Goal: Ask a question: Seek information or help from site administrators or community

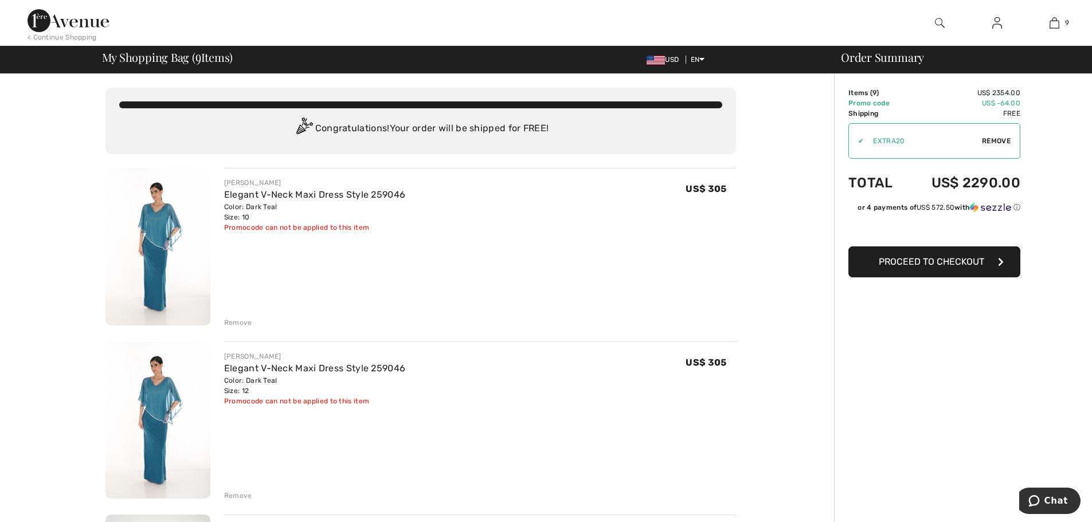
click at [249, 322] on div "Remove" at bounding box center [238, 323] width 28 height 10
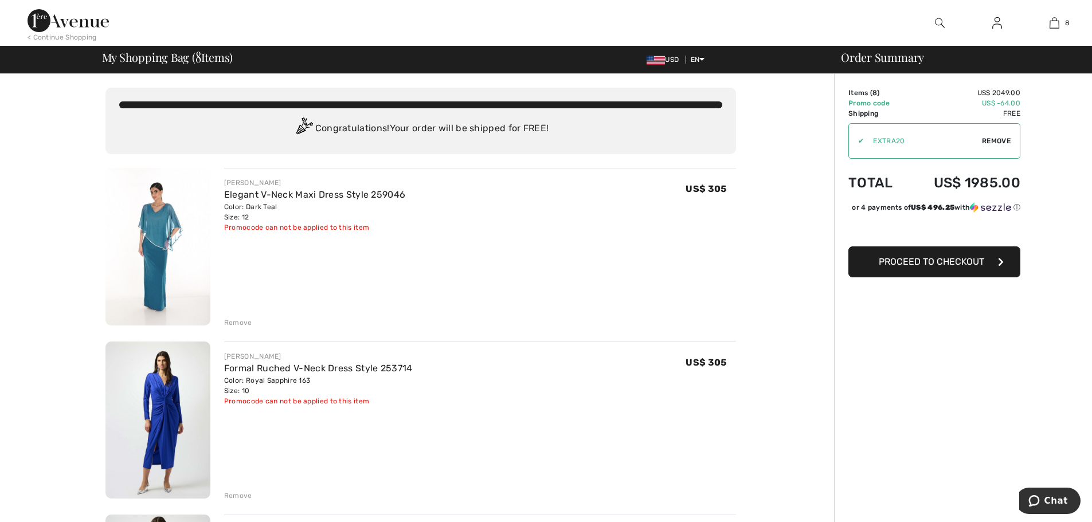
click at [244, 324] on div "Remove" at bounding box center [238, 323] width 28 height 10
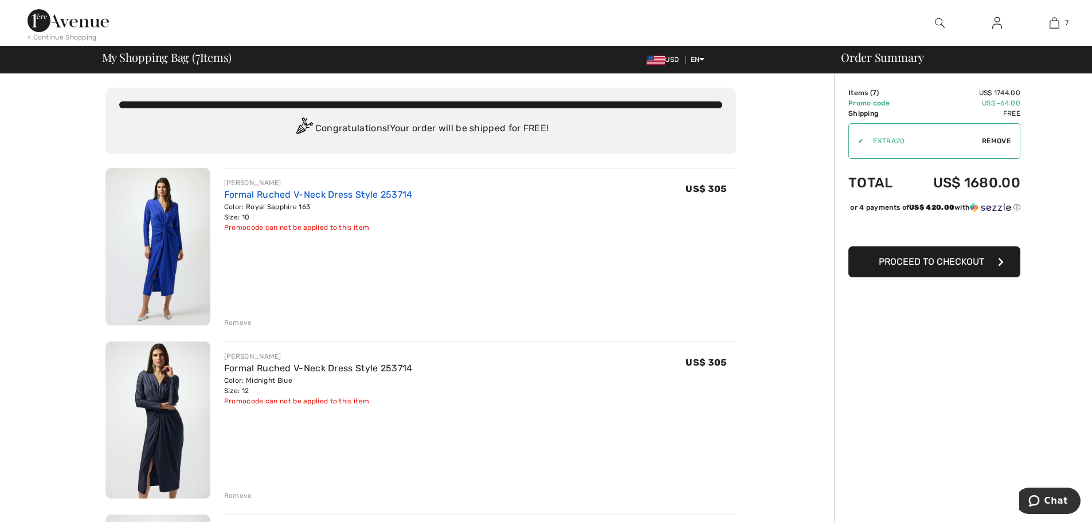
click at [232, 196] on link "Formal Ruched V-Neck Dress Style 253714" at bounding box center [318, 194] width 189 height 11
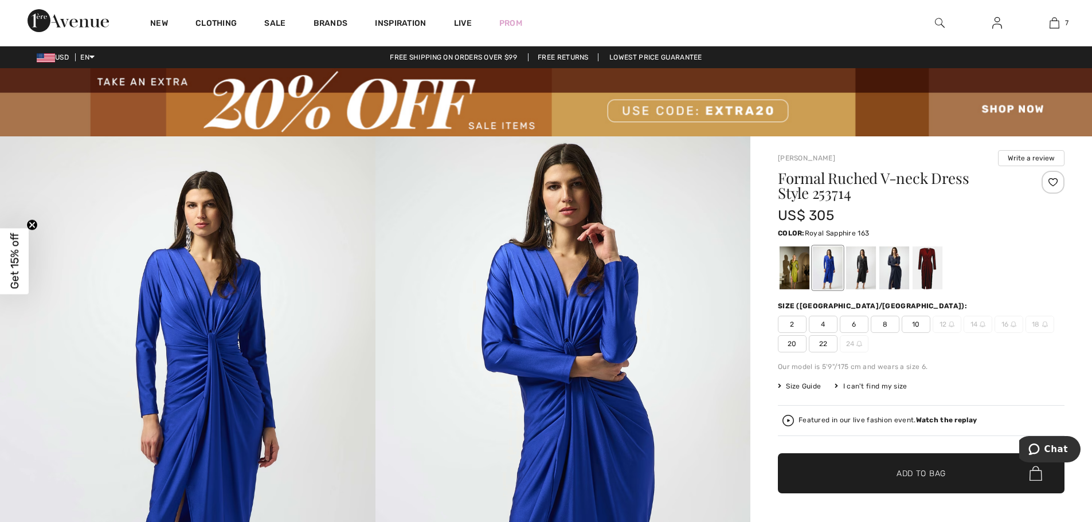
drag, startPoint x: 780, startPoint y: 181, endPoint x: 877, endPoint y: 194, distance: 98.5
click at [877, 194] on h1 "Formal Ruched V-neck Dress Style 253714" at bounding box center [897, 186] width 239 height 30
copy h1 "Formal Ruched V-neck Dress Style 253714"
click at [791, 277] on div at bounding box center [795, 268] width 30 height 43
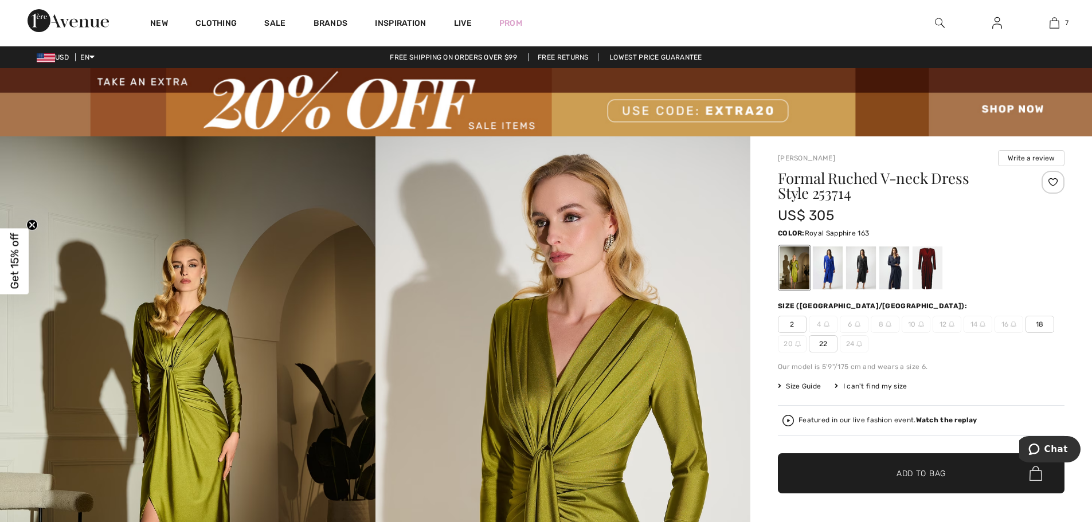
click at [837, 278] on div at bounding box center [828, 268] width 30 height 43
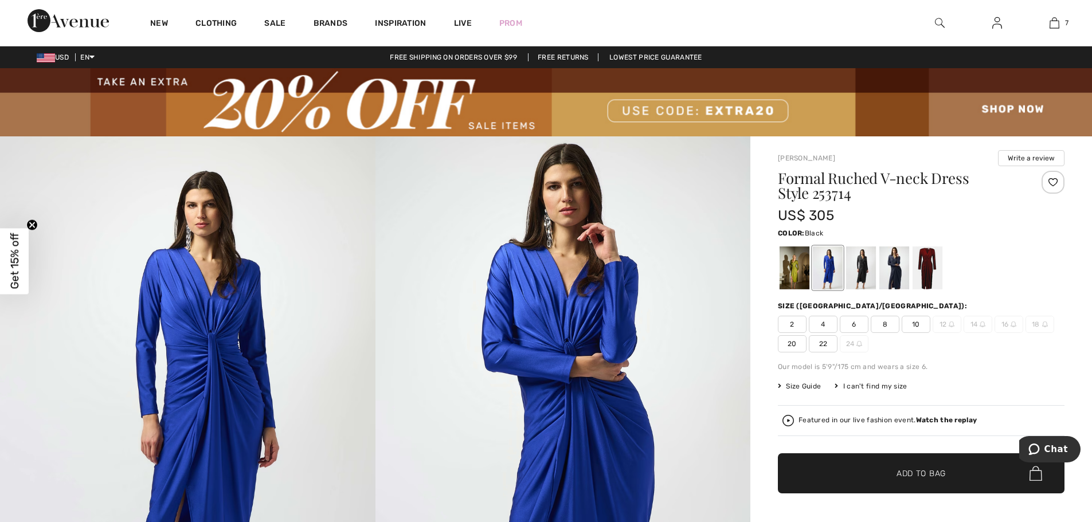
click at [865, 277] on div at bounding box center [861, 268] width 30 height 43
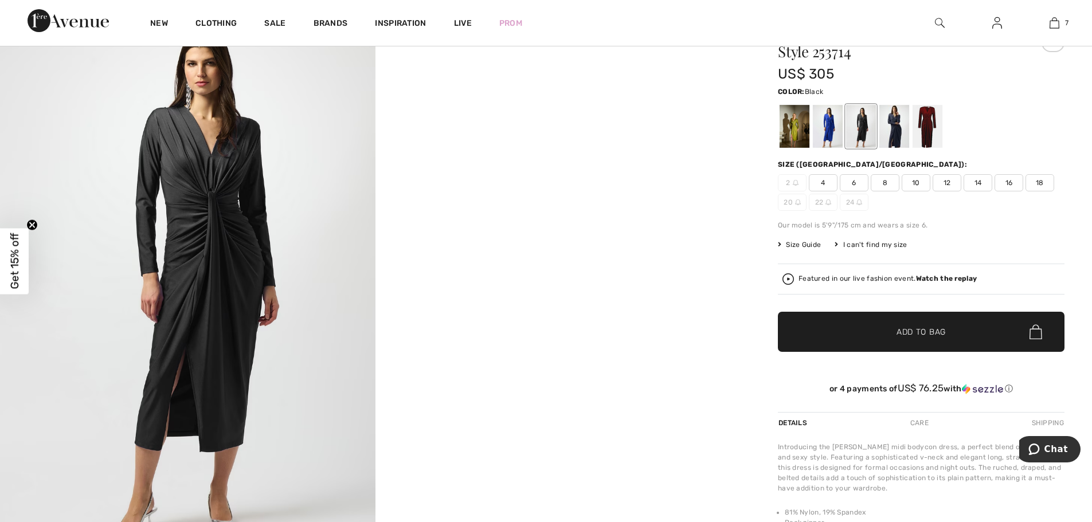
scroll to position [115, 0]
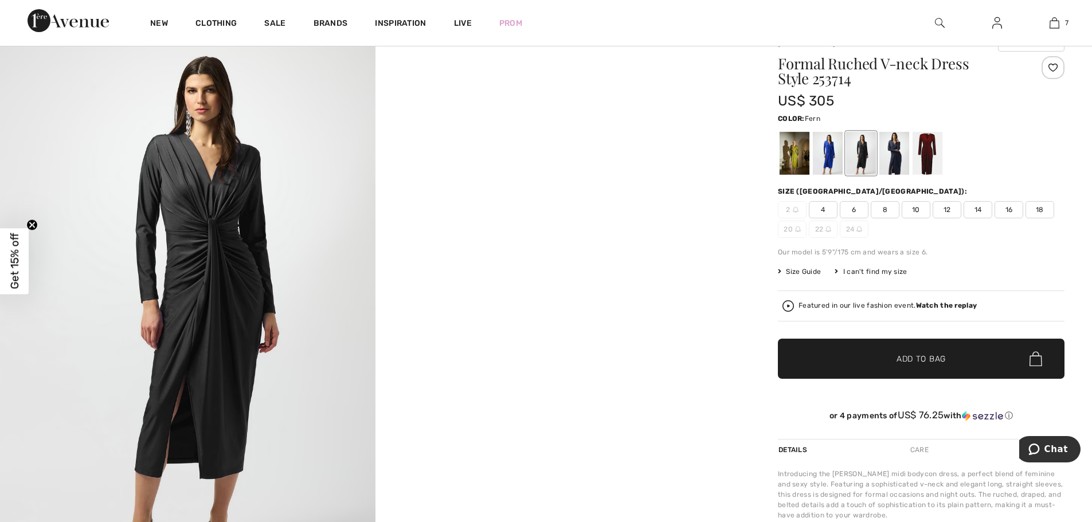
click at [796, 159] on div at bounding box center [795, 153] width 30 height 43
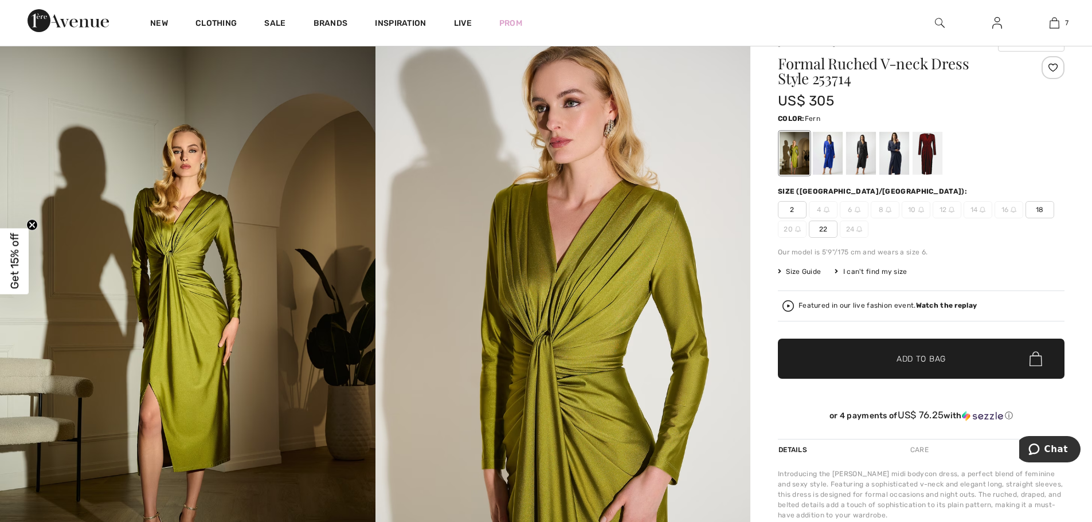
click at [863, 268] on div "I can't find my size" at bounding box center [871, 272] width 72 height 10
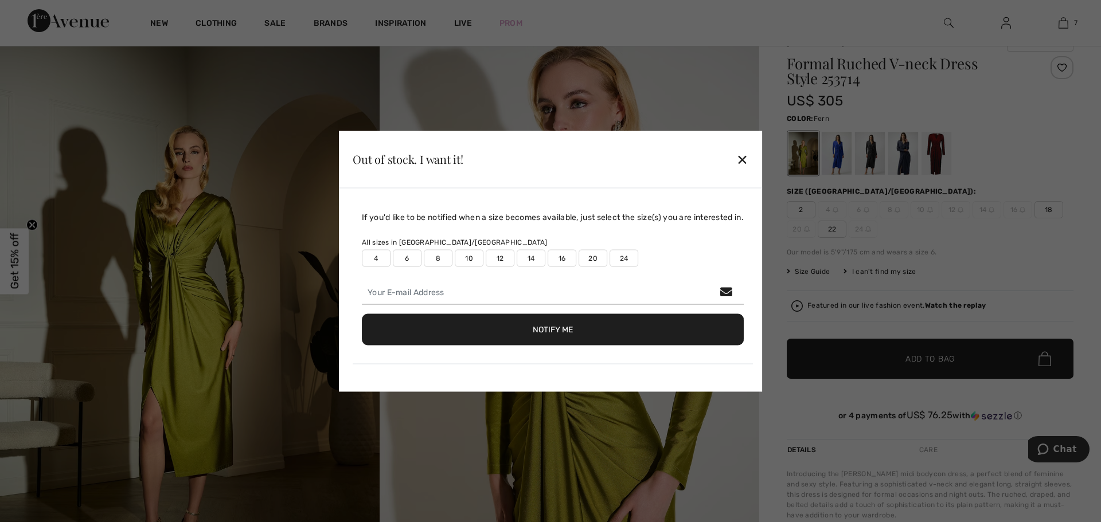
click at [861, 275] on div at bounding box center [550, 261] width 1101 height 522
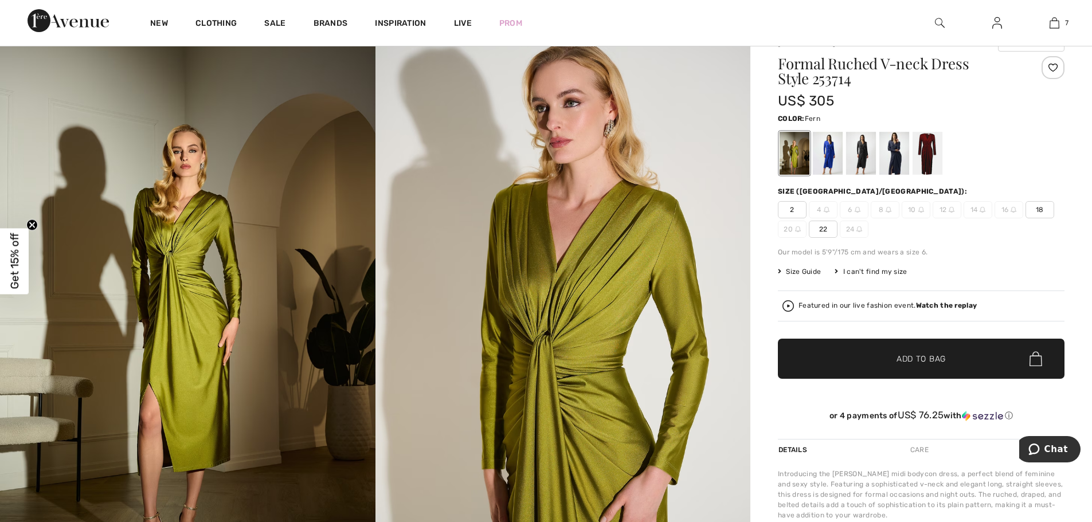
click at [860, 275] on div "I can't find my size" at bounding box center [871, 272] width 72 height 10
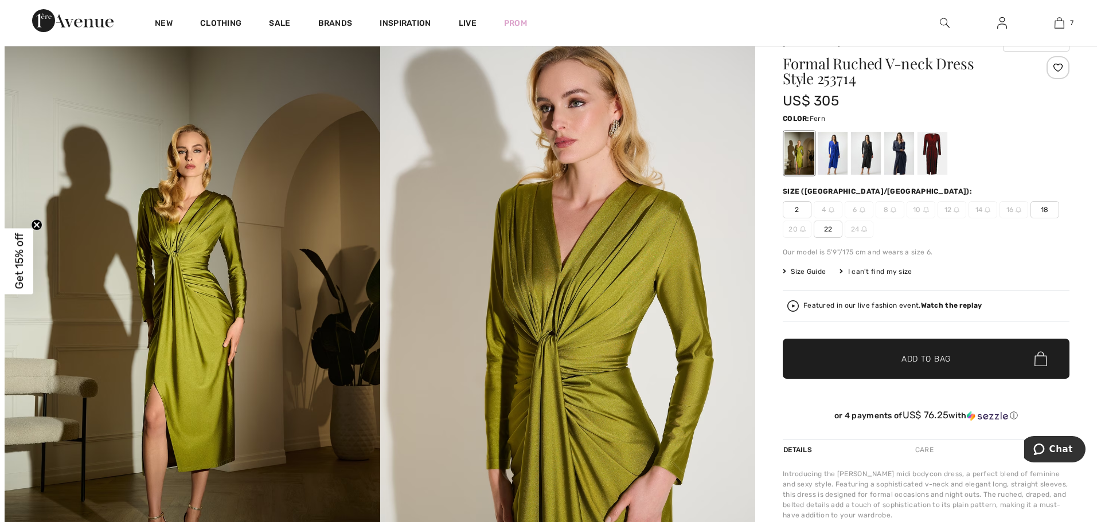
scroll to position [115, 0]
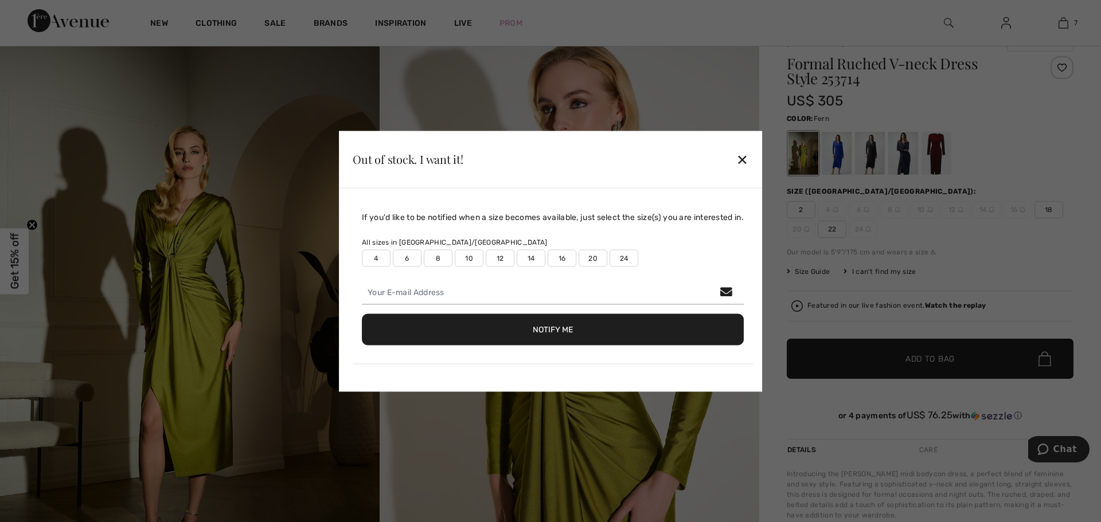
click at [473, 257] on label "10" at bounding box center [469, 257] width 29 height 17
click at [497, 260] on label "12" at bounding box center [500, 257] width 29 height 17
click at [464, 299] on input "email" at bounding box center [553, 292] width 382 height 24
type input "shderago@gmail.com"
click at [654, 331] on button "Notify Me" at bounding box center [553, 330] width 382 height 32
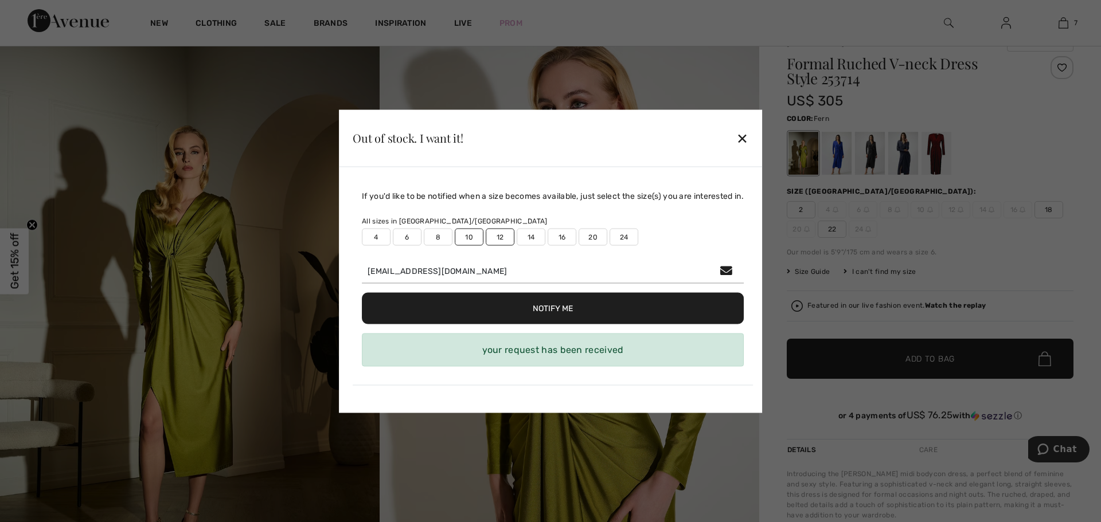
click at [1046, 140] on div at bounding box center [550, 261] width 1101 height 522
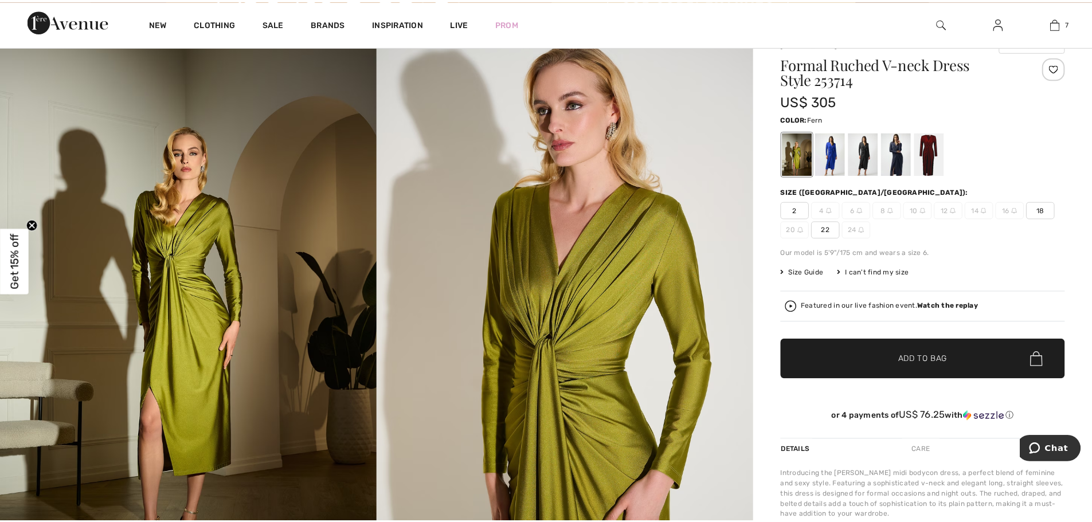
scroll to position [115, 0]
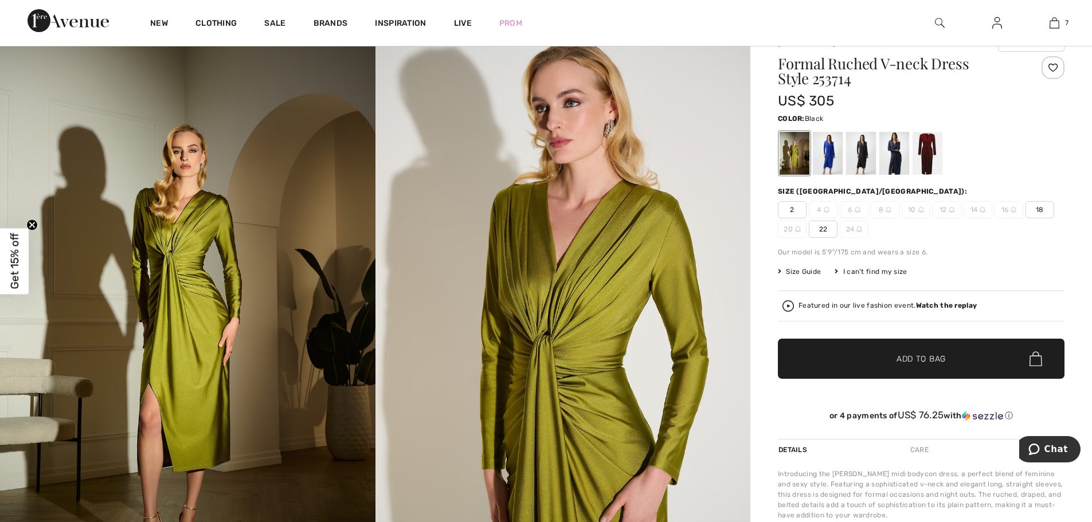
click at [863, 155] on div at bounding box center [861, 153] width 30 height 43
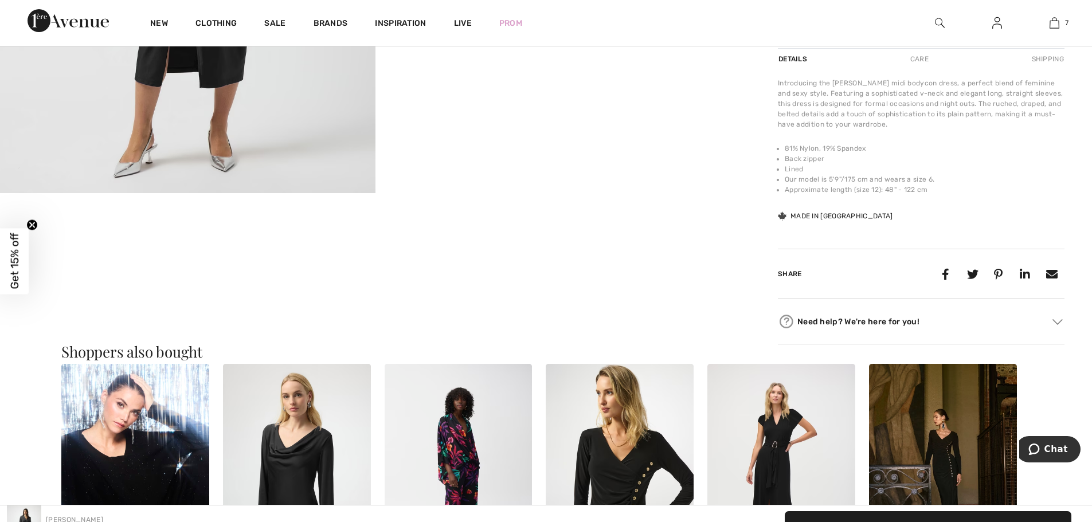
scroll to position [516, 0]
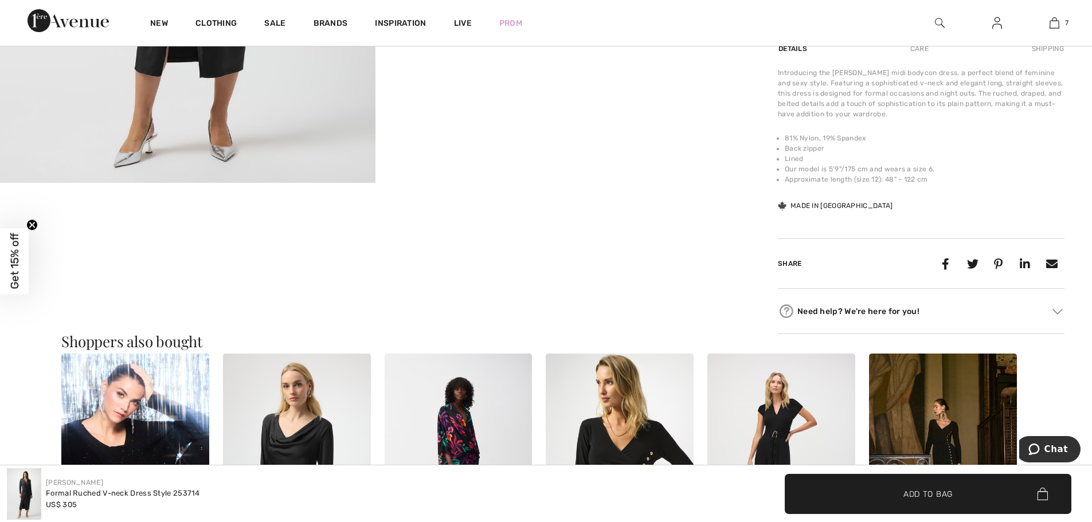
click at [814, 314] on div "Need help? We're here for you!" at bounding box center [921, 311] width 287 height 17
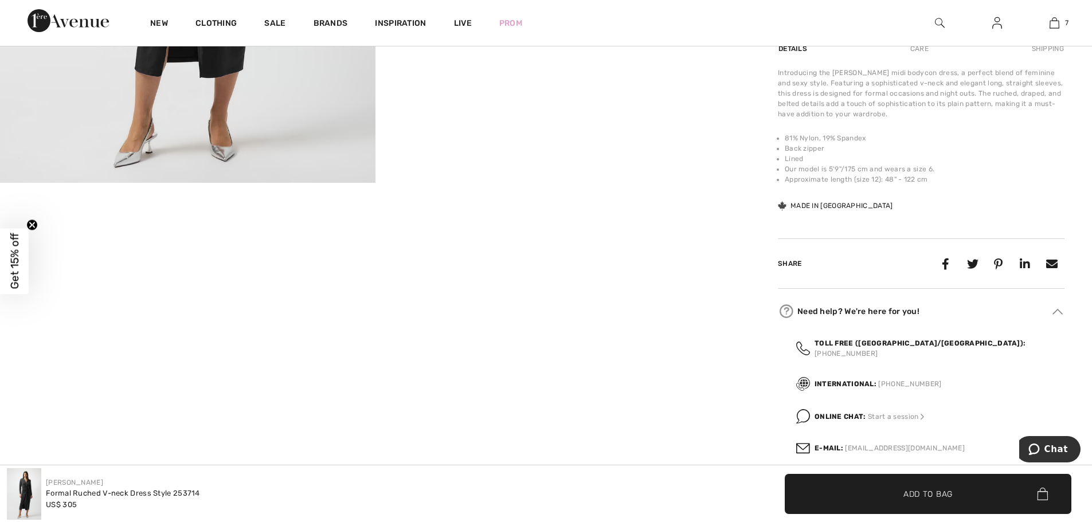
click at [858, 413] on strong "Online Chat:" at bounding box center [841, 417] width 52 height 8
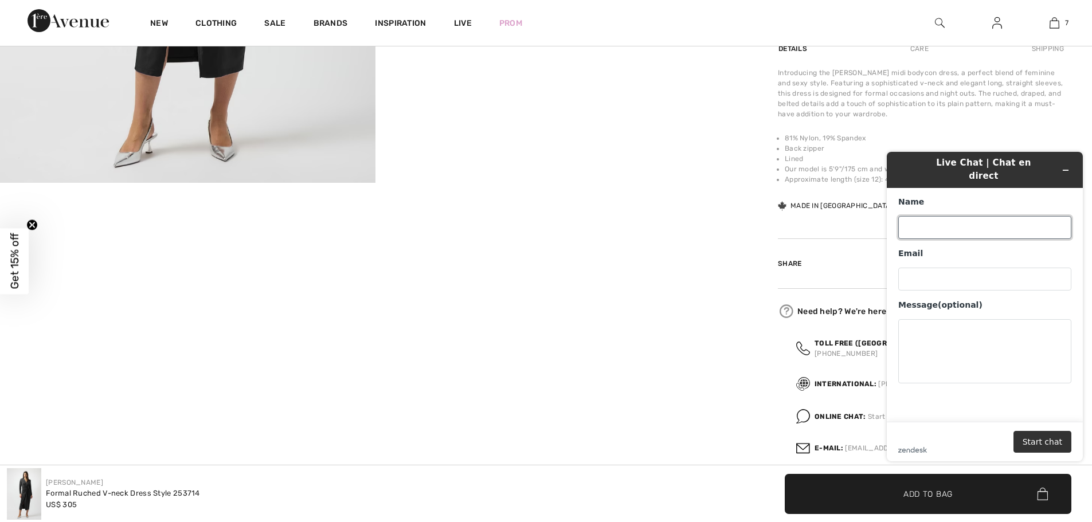
click at [1000, 216] on input "Name" at bounding box center [985, 227] width 173 height 23
type input "Sue Hallock Derago"
type input "shderago@gmail.com"
click at [956, 324] on textarea "Message (optional)" at bounding box center [985, 351] width 173 height 64
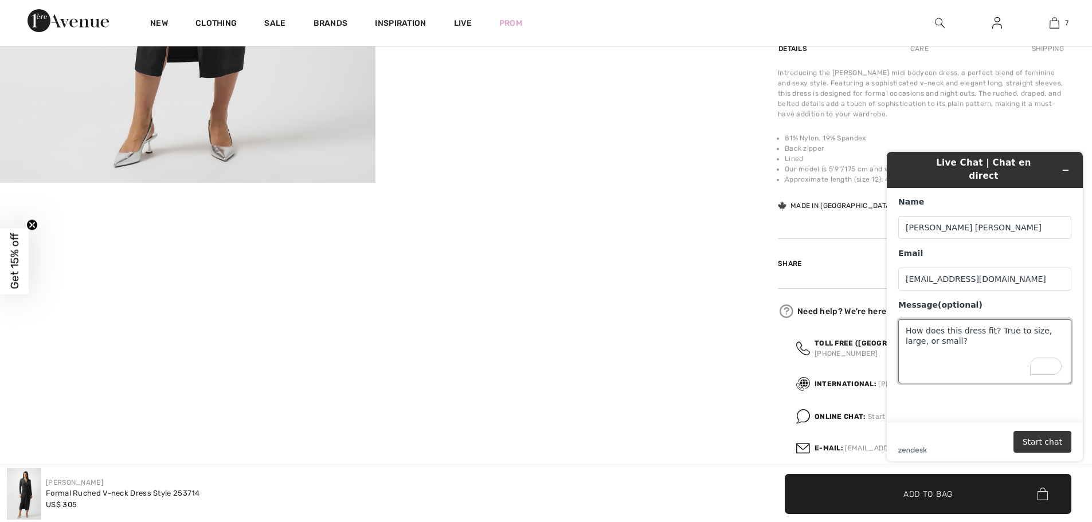
type textarea "How does this dress fit? True to size, large, or small?"
click at [1048, 441] on button "Start chat" at bounding box center [1043, 442] width 58 height 22
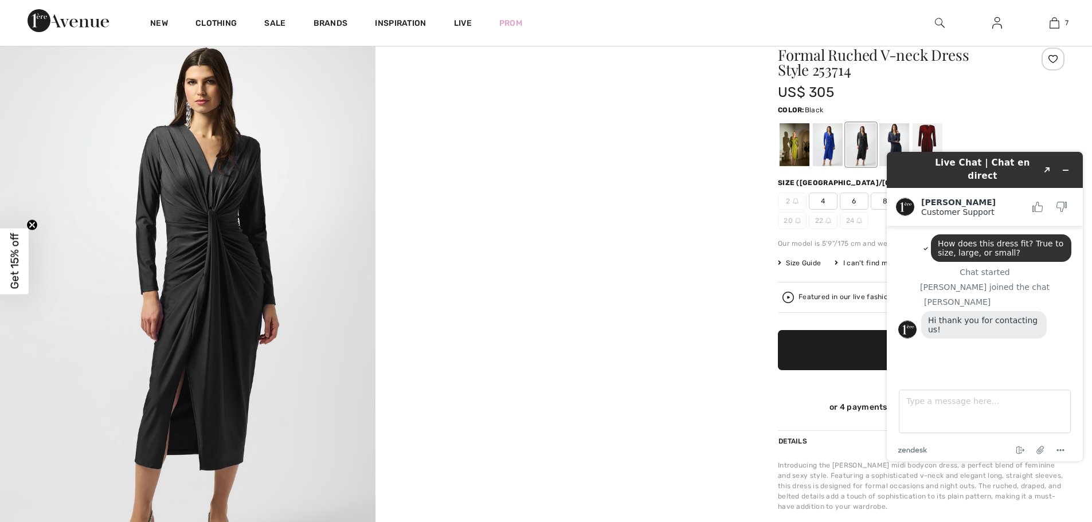
scroll to position [115, 0]
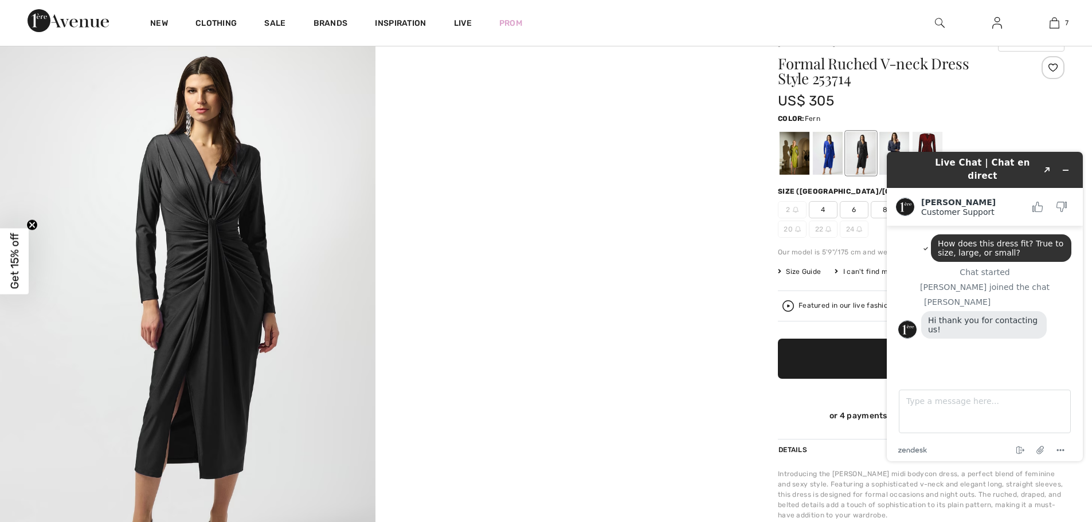
click at [788, 162] on div at bounding box center [795, 153] width 30 height 43
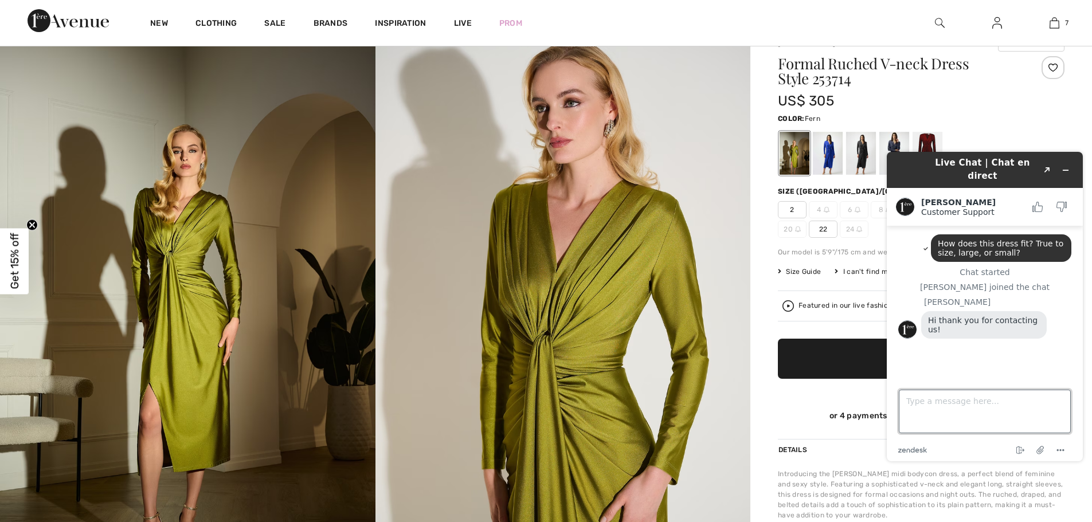
click at [1011, 404] on textarea "Type a message here..." at bounding box center [985, 412] width 172 height 44
type textarea "Will the fern color come back in stock?"
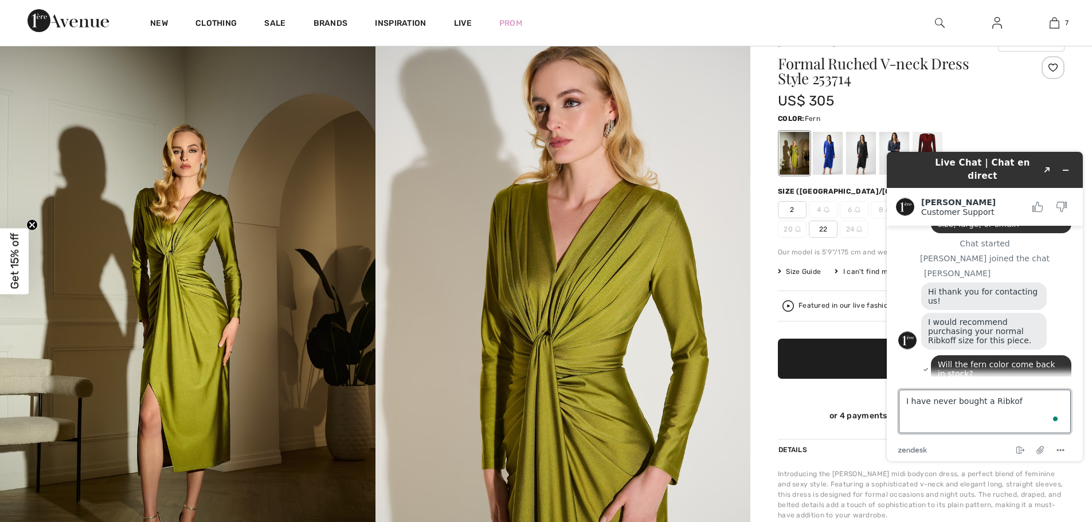
type textarea "I have never bought a Ribkoff"
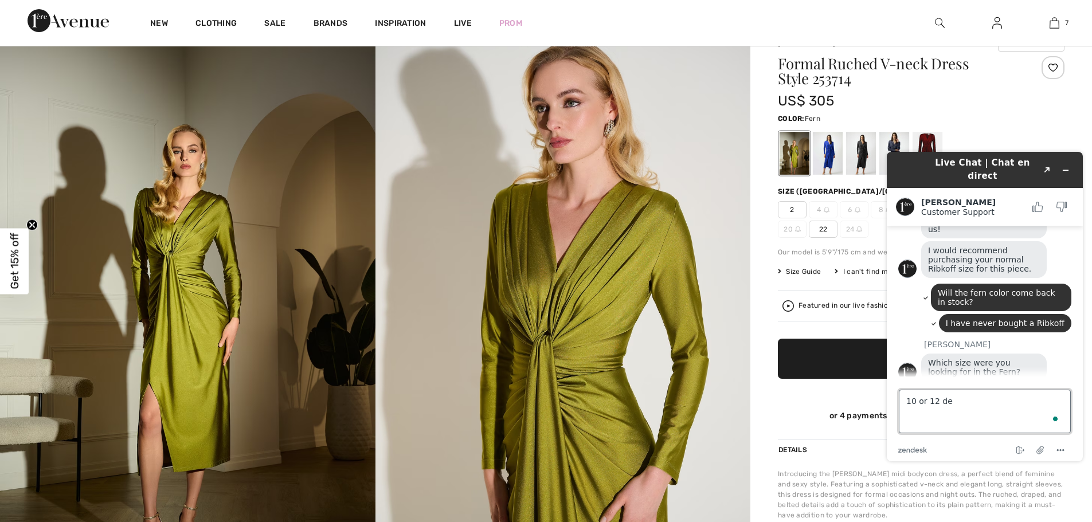
scroll to position [119, 0]
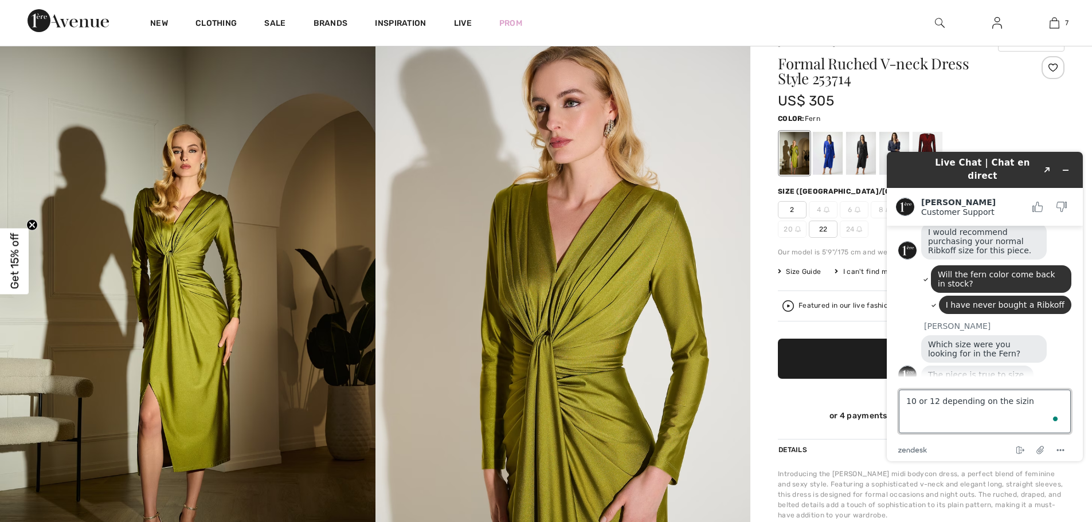
type textarea "10 or 12 depending on the sizing"
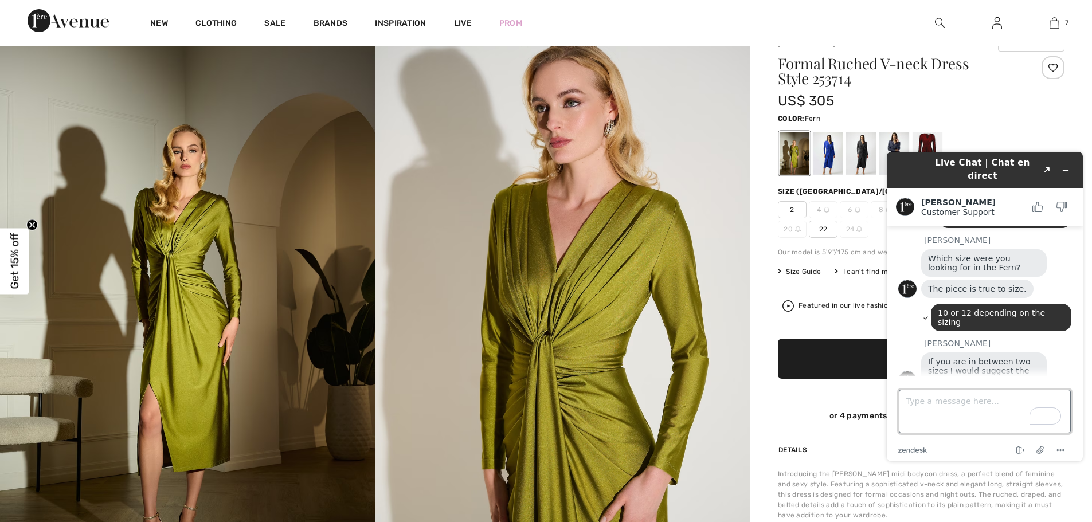
scroll to position [202, 0]
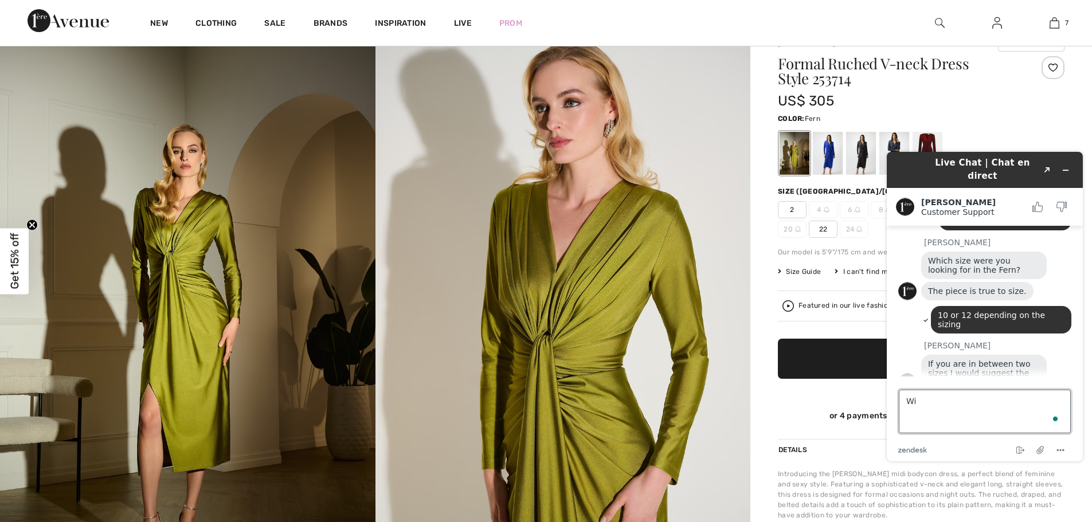
type textarea "W"
type textarea "I wear an 8 but in dresses depending on the fit I wear a 10 or 12"
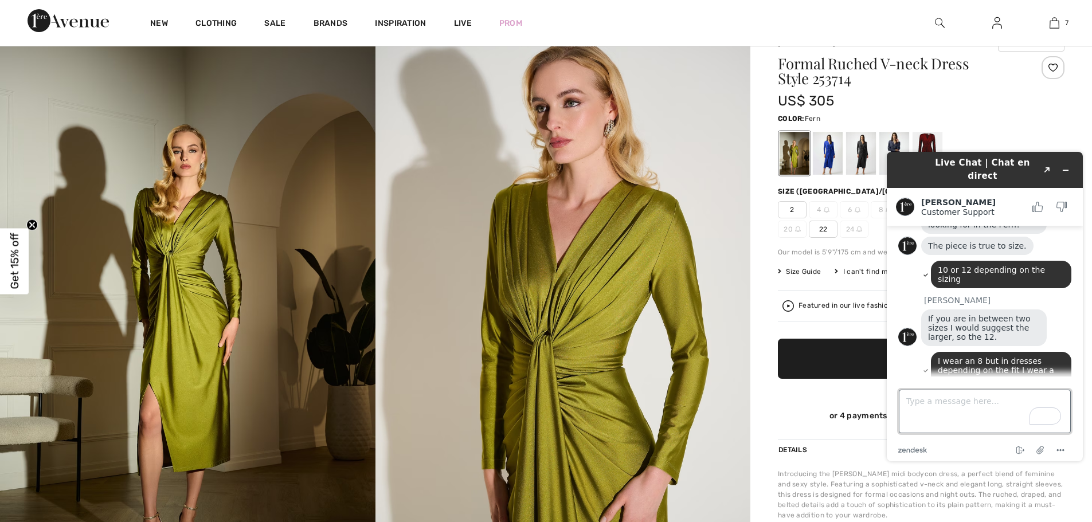
scroll to position [332, 0]
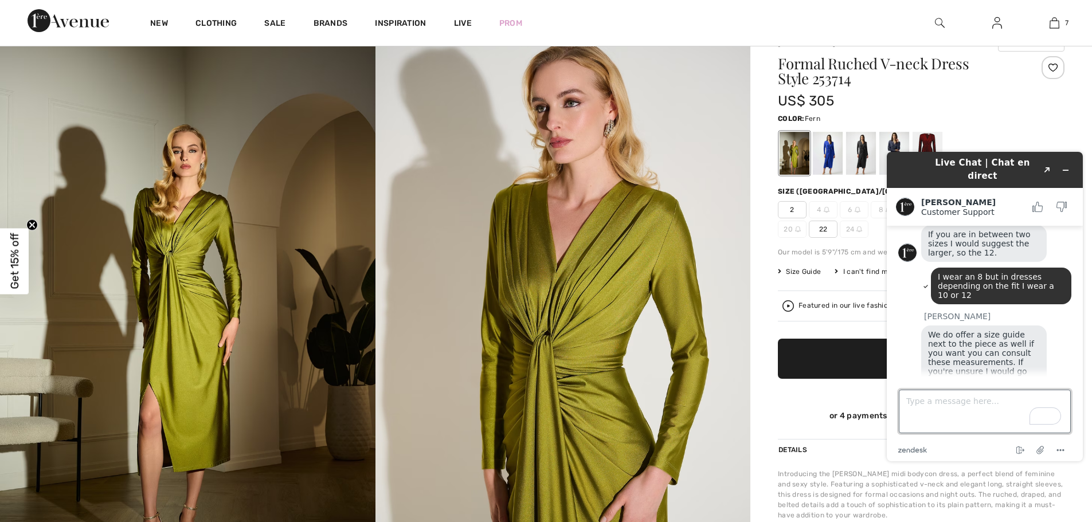
click at [958, 401] on textarea "Type a message here..." at bounding box center [985, 412] width 172 height 44
type textarea "Will the Fern come back in stock?"
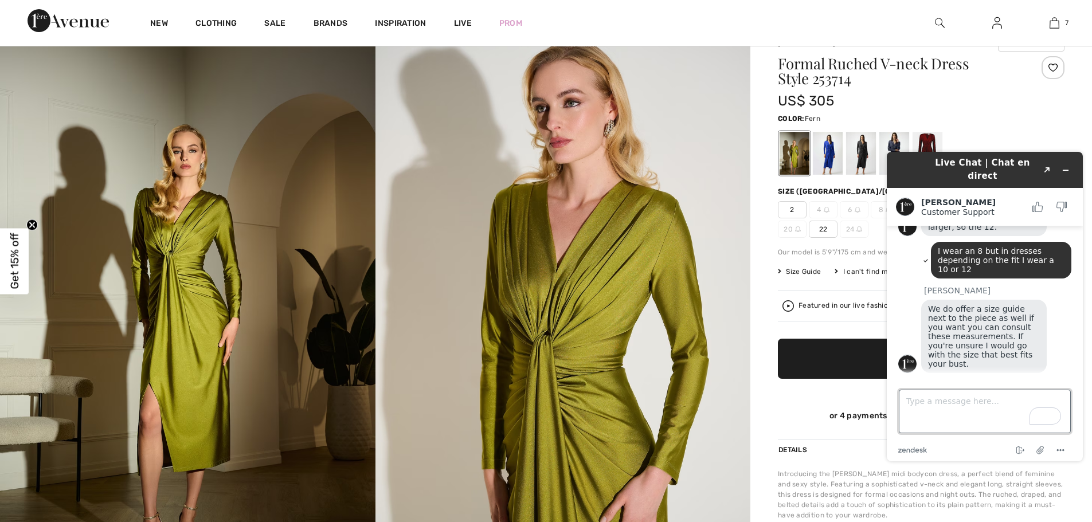
scroll to position [356, 0]
click at [806, 274] on span "Size Guide" at bounding box center [799, 272] width 43 height 10
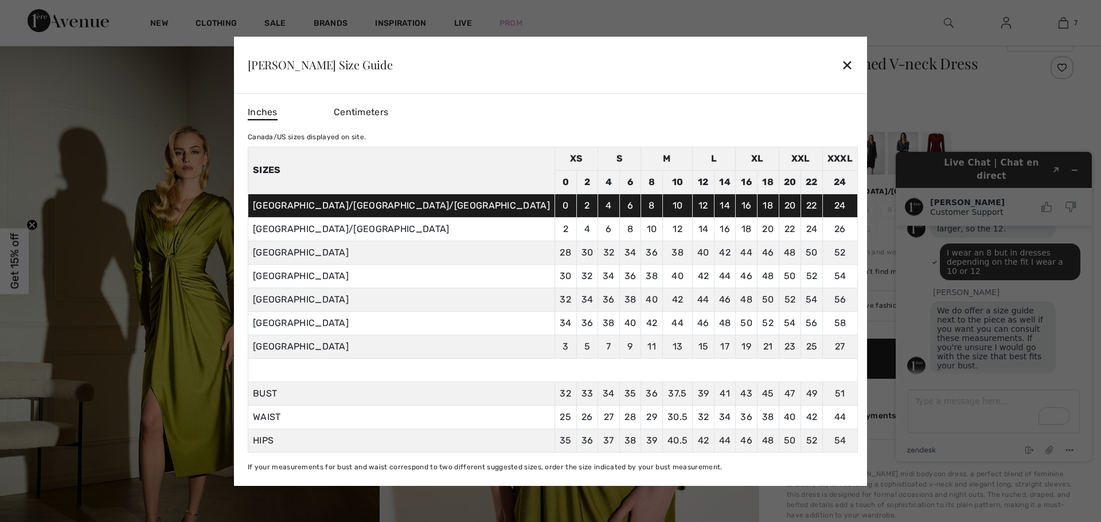
scroll to position [359, 0]
click at [841, 61] on div "✕" at bounding box center [847, 65] width 12 height 24
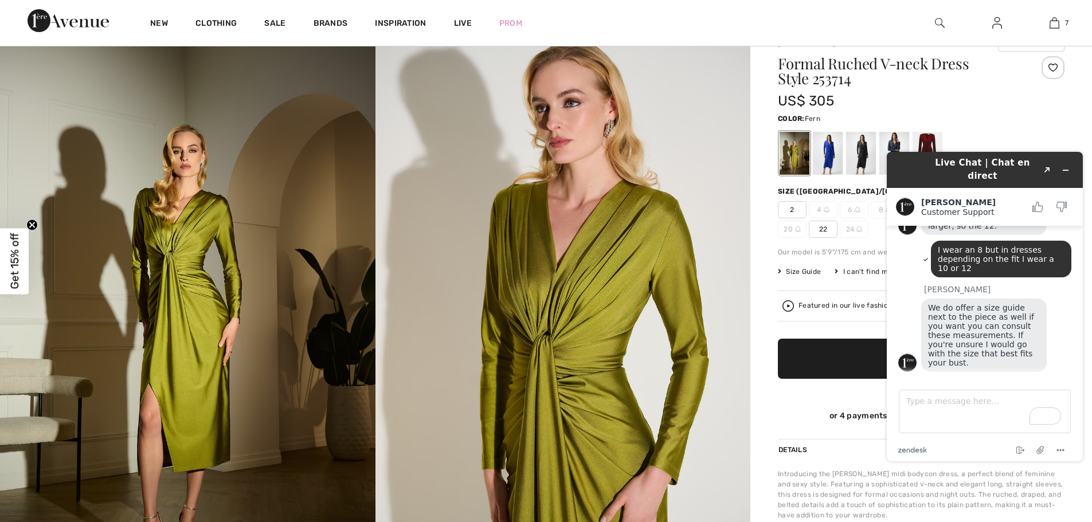
scroll to position [443, 0]
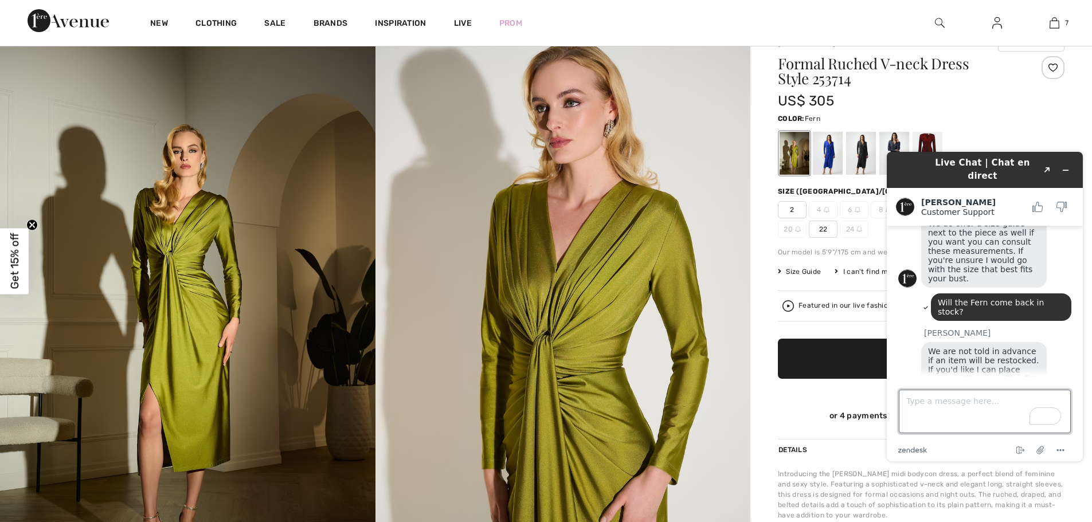
click at [981, 404] on textarea "Type a message here..." at bounding box center [985, 412] width 172 height 44
type textarea "I already did this."
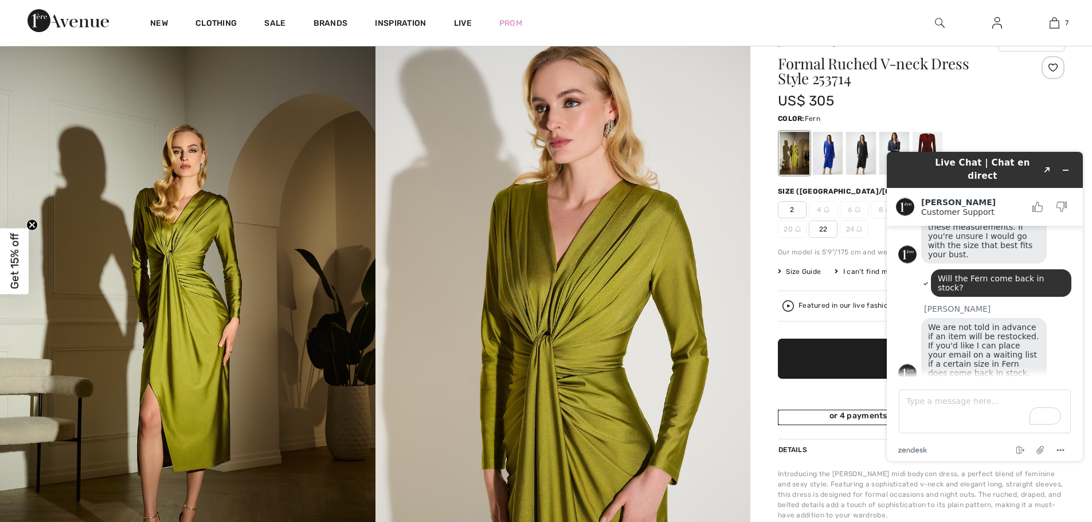
click at [782, 417] on div "or 4 payments of US$ 76.25 with ⓘ" at bounding box center [921, 415] width 287 height 11
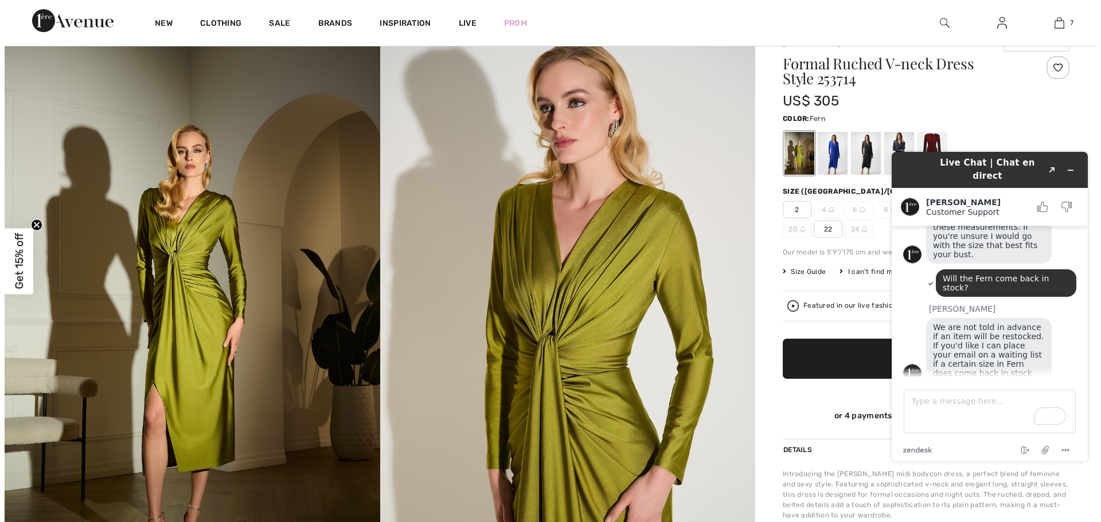
scroll to position [0, 0]
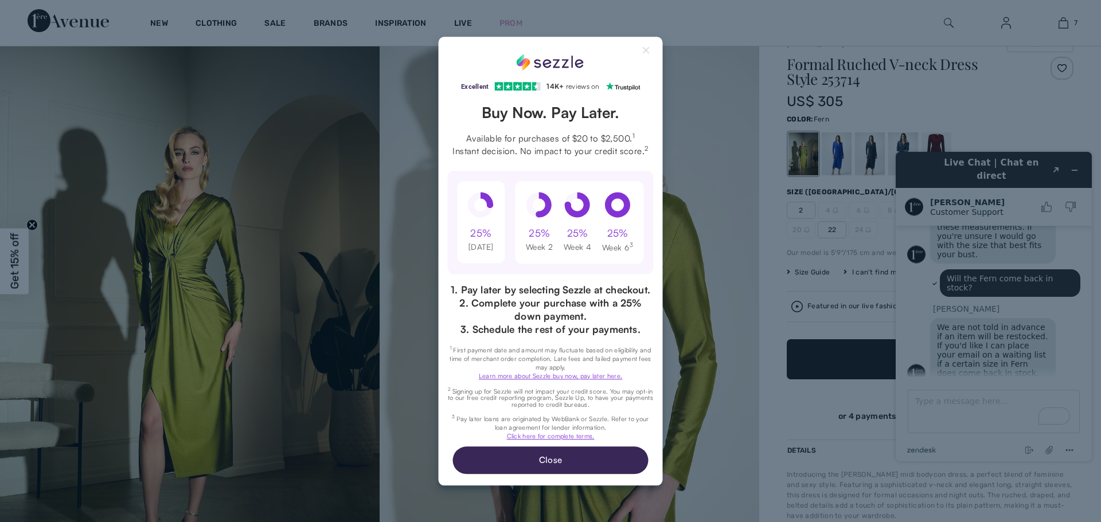
click at [846, 409] on div "Excellent 4.3 out of 5 star rating on Trustpilot 1" at bounding box center [550, 261] width 1101 height 522
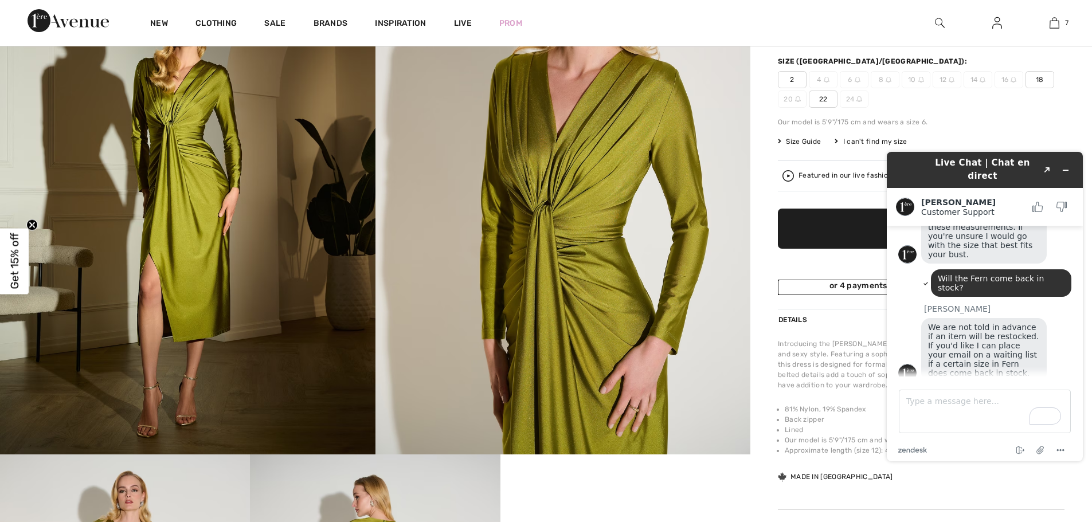
scroll to position [248, 0]
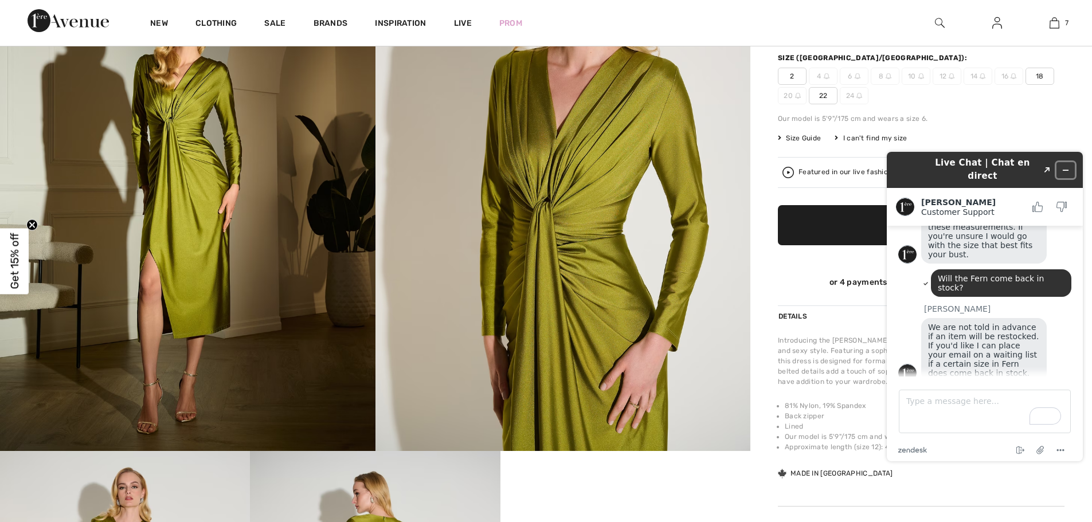
click at [1067, 166] on icon "Minimize widget" at bounding box center [1066, 170] width 8 height 8
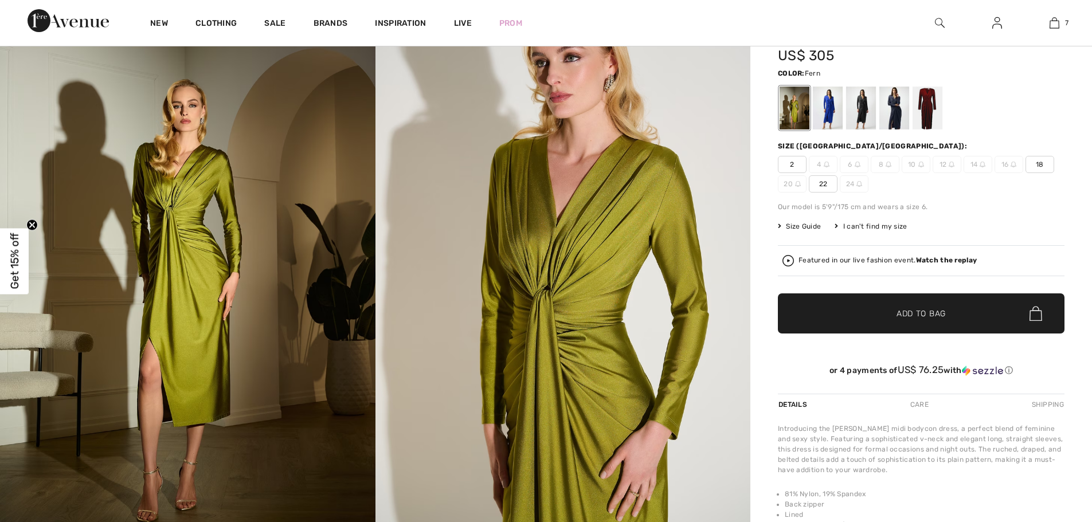
scroll to position [134, 0]
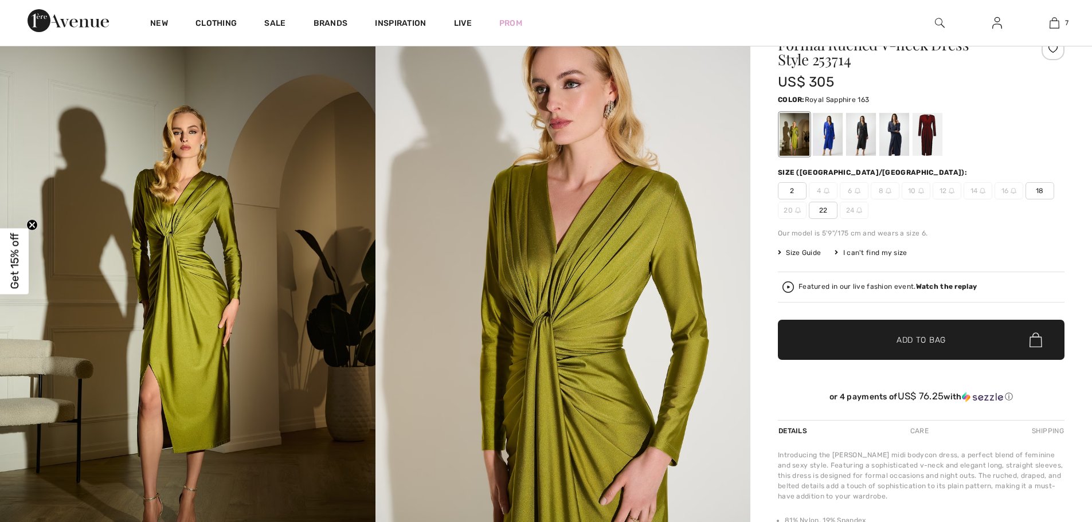
click at [831, 134] on div at bounding box center [828, 134] width 30 height 43
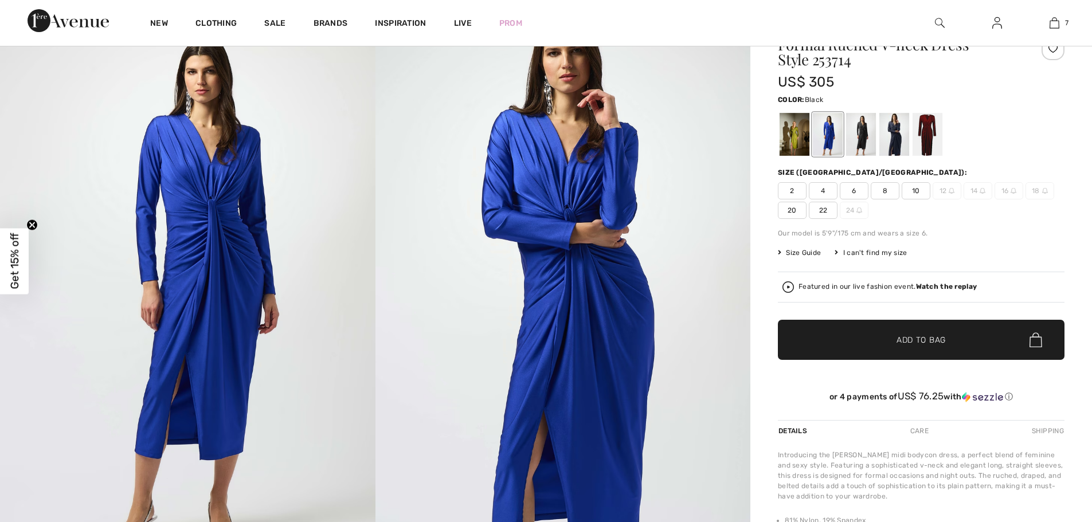
click at [860, 146] on div at bounding box center [861, 134] width 30 height 43
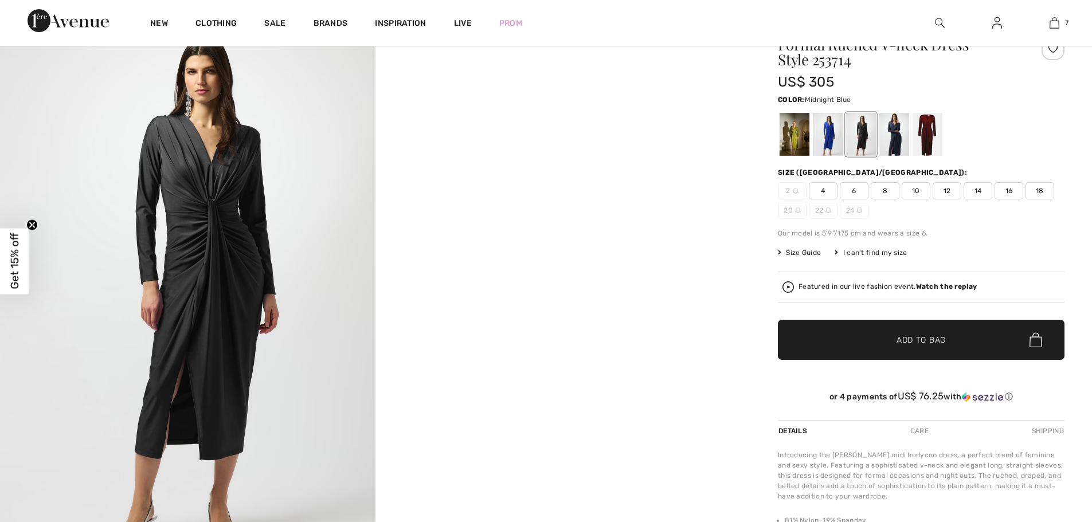
click at [889, 152] on div at bounding box center [895, 134] width 30 height 43
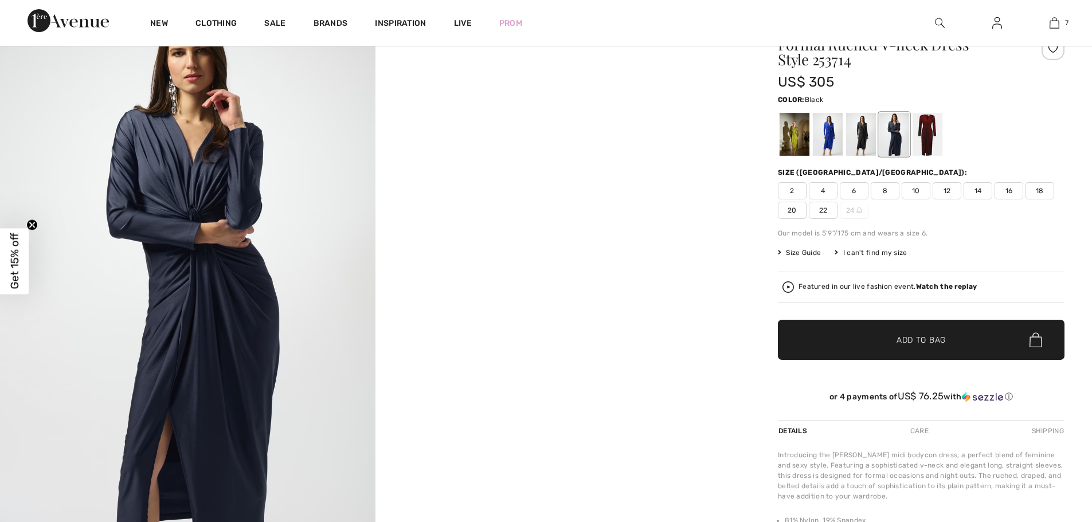
click at [868, 143] on div at bounding box center [861, 134] width 30 height 43
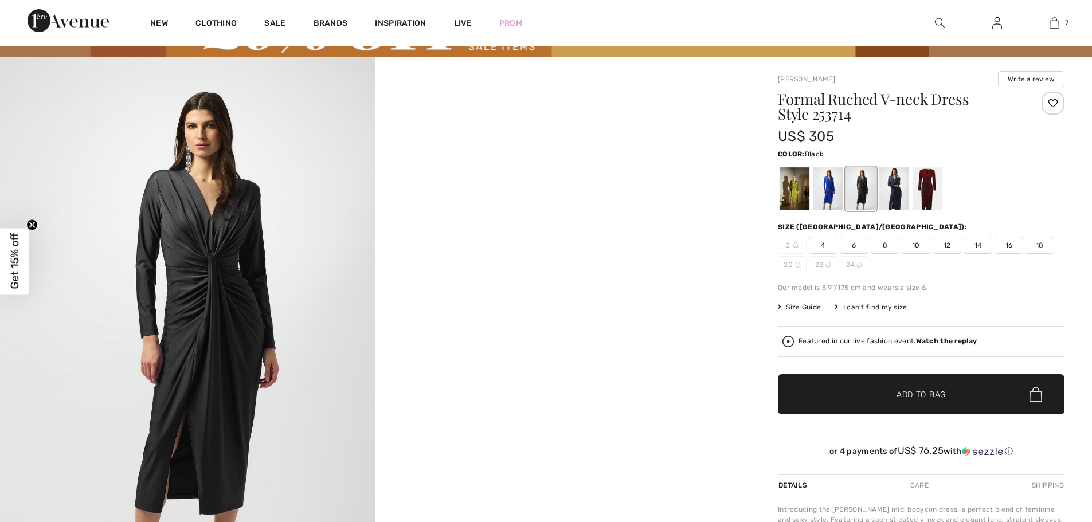
scroll to position [19, 0]
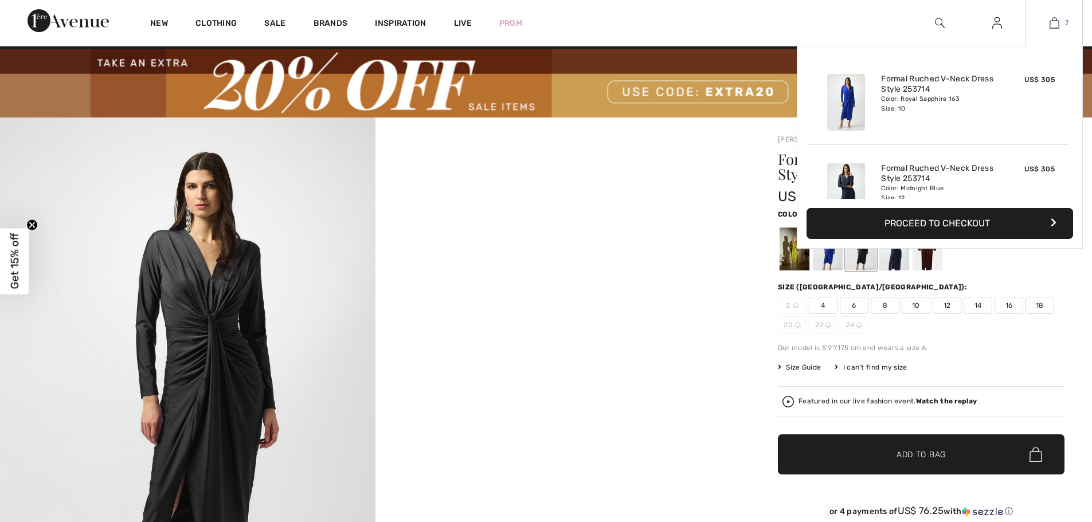
click at [1052, 27] on img at bounding box center [1055, 23] width 10 height 14
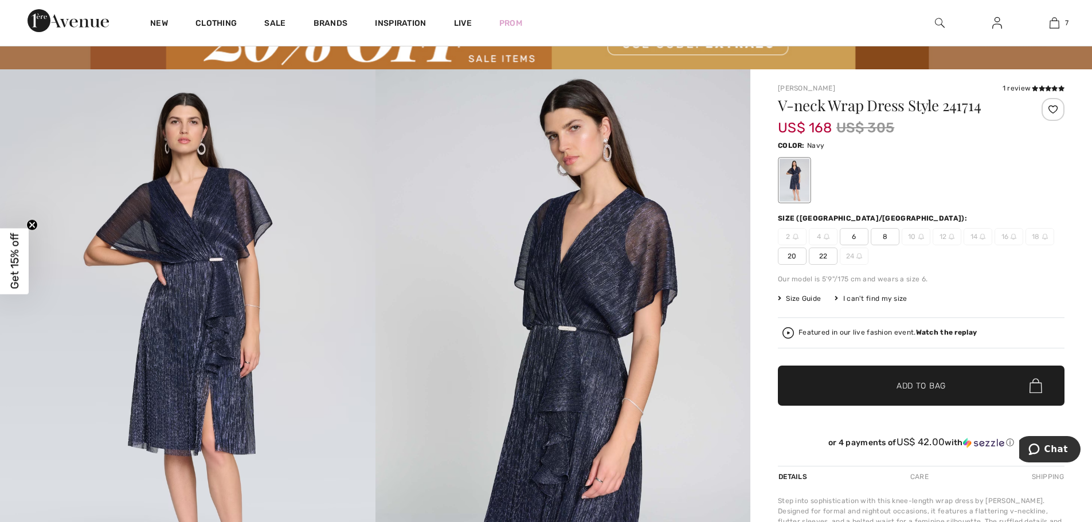
scroll to position [57, 0]
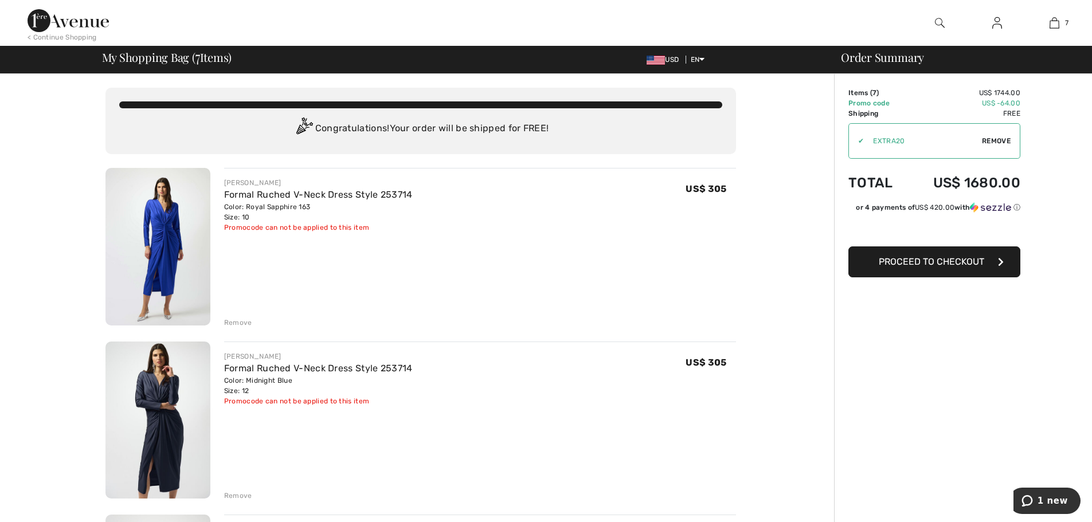
click at [244, 323] on div "Remove" at bounding box center [238, 323] width 28 height 10
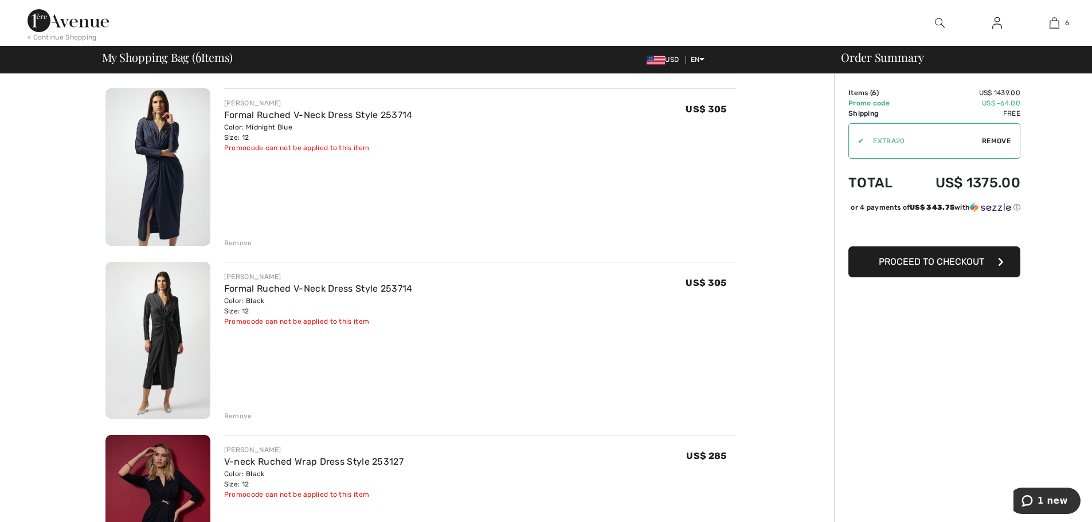
scroll to position [57, 0]
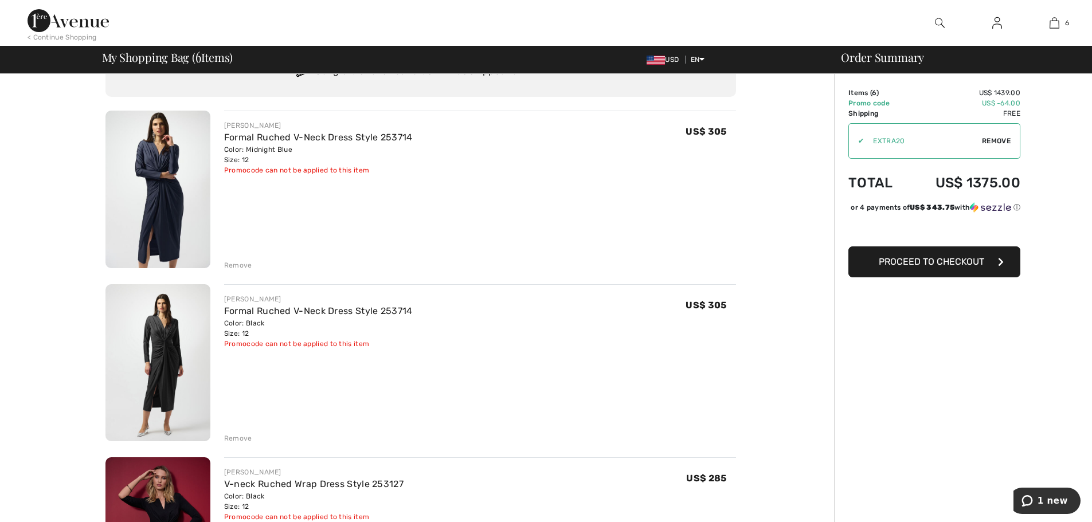
drag, startPoint x: 245, startPoint y: 264, endPoint x: 389, endPoint y: 280, distance: 144.3
click at [244, 266] on div "Remove" at bounding box center [238, 265] width 28 height 10
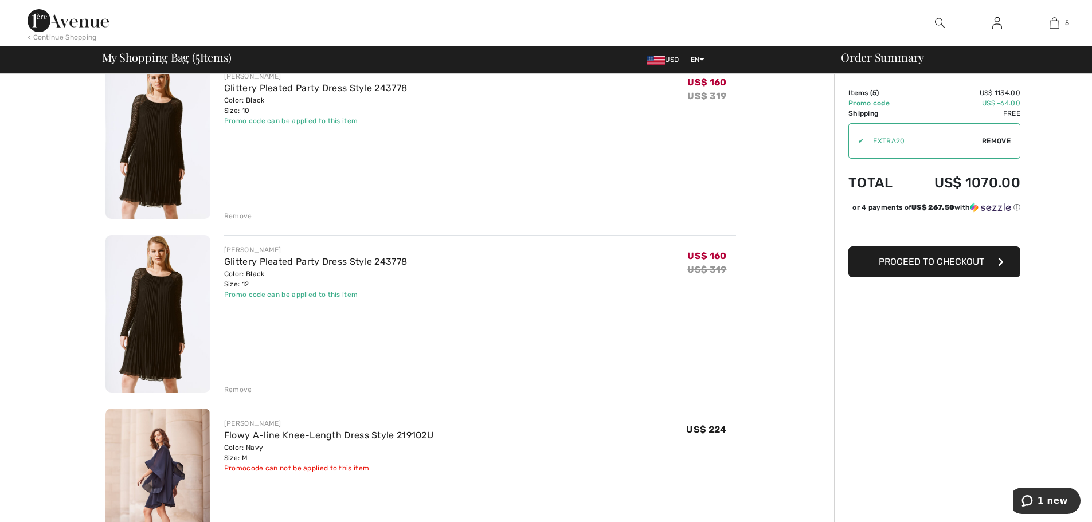
scroll to position [459, 0]
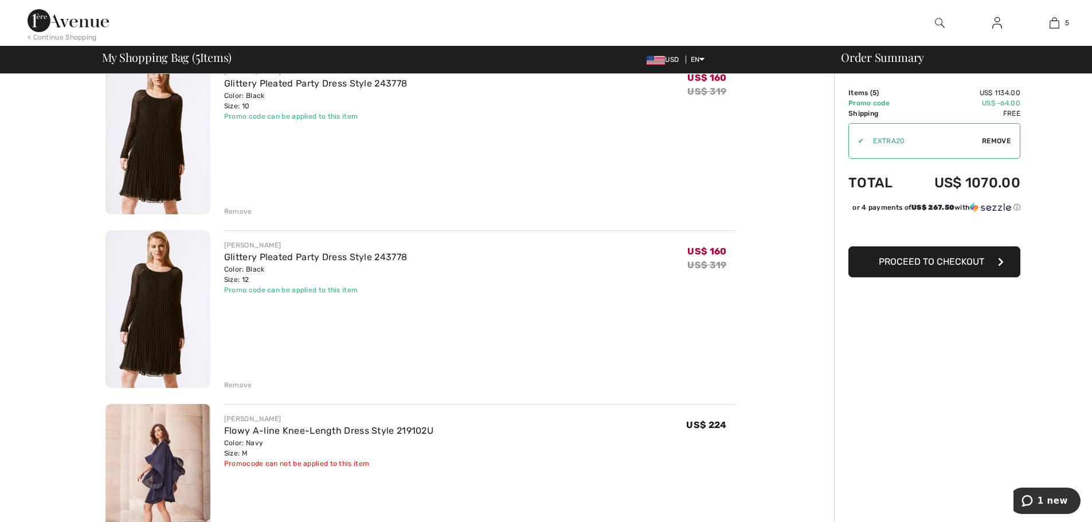
click at [234, 383] on div "Remove" at bounding box center [238, 385] width 28 height 10
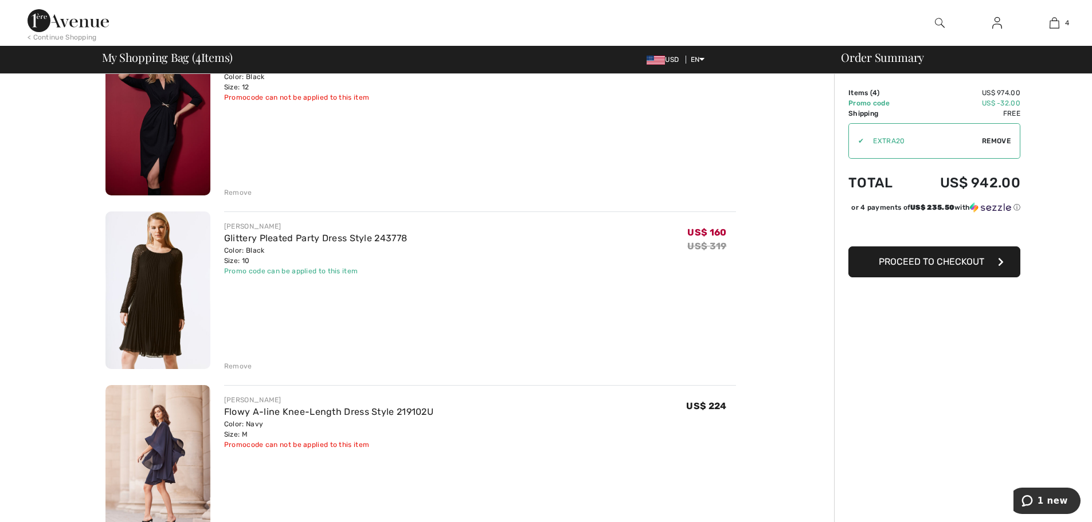
scroll to position [287, 0]
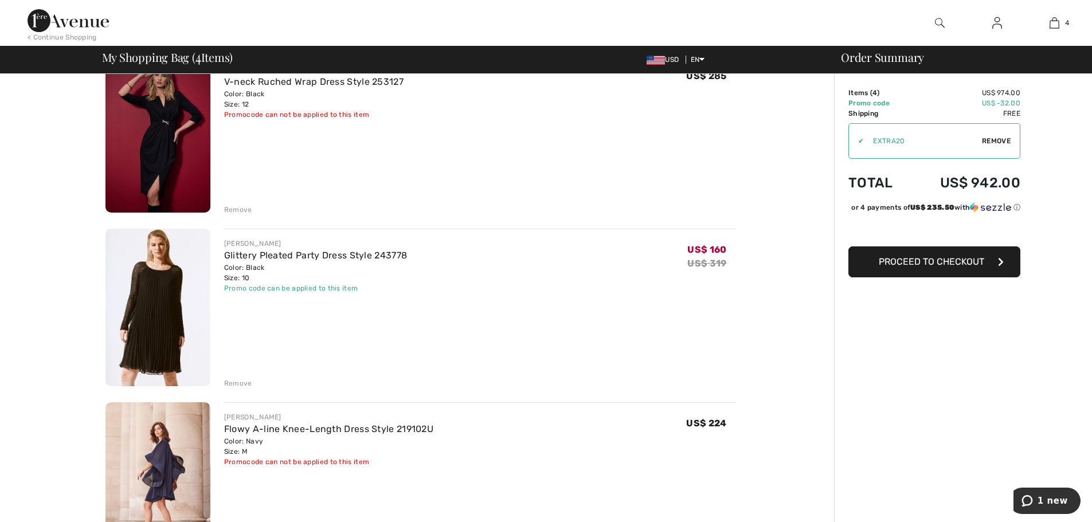
click at [238, 380] on div "Remove" at bounding box center [238, 383] width 28 height 10
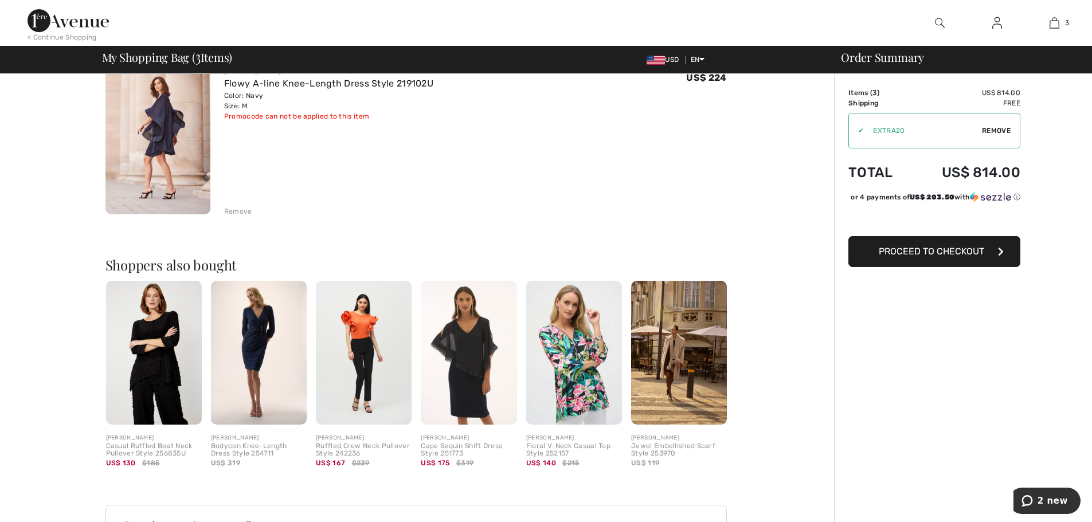
scroll to position [401, 0]
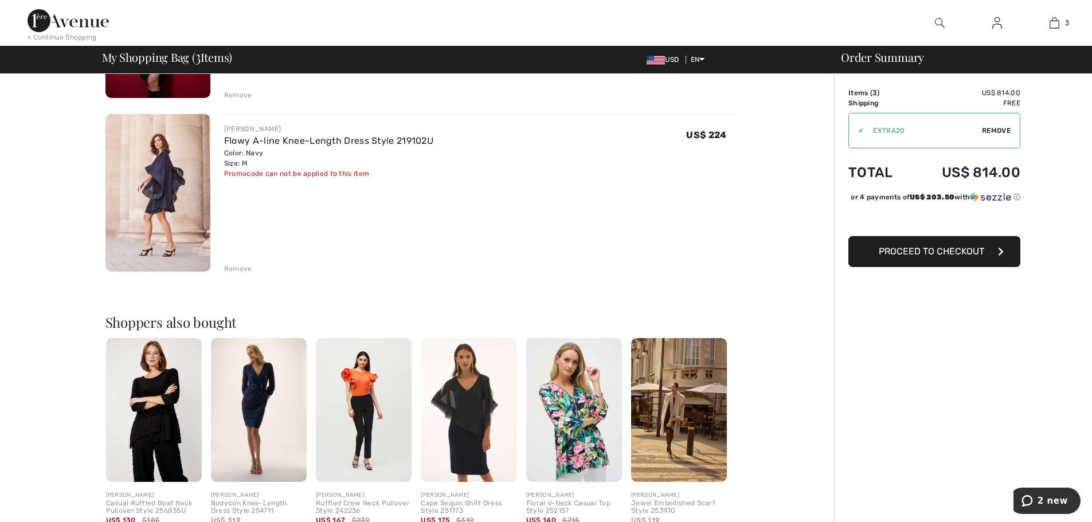
click at [233, 271] on div "Remove" at bounding box center [238, 269] width 28 height 10
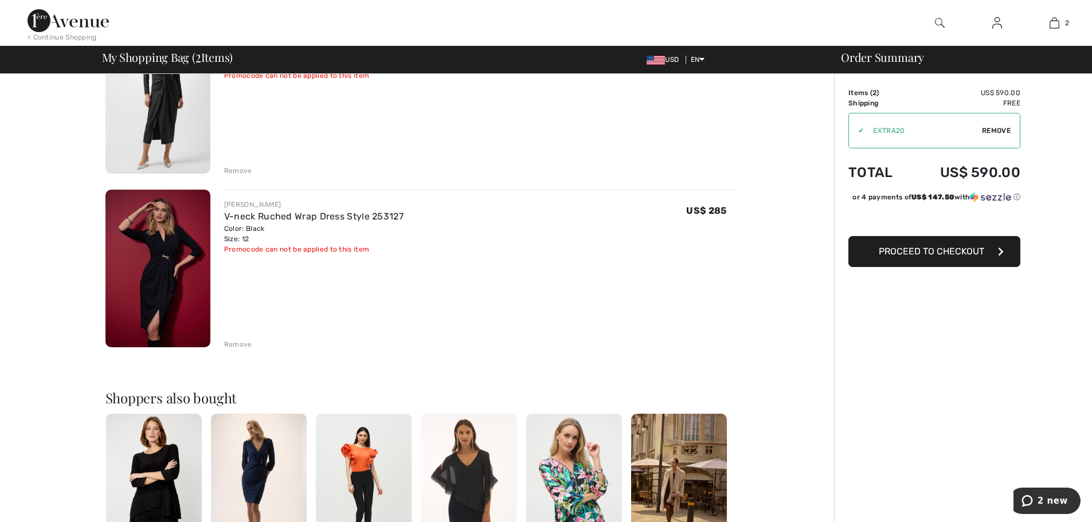
scroll to position [115, 0]
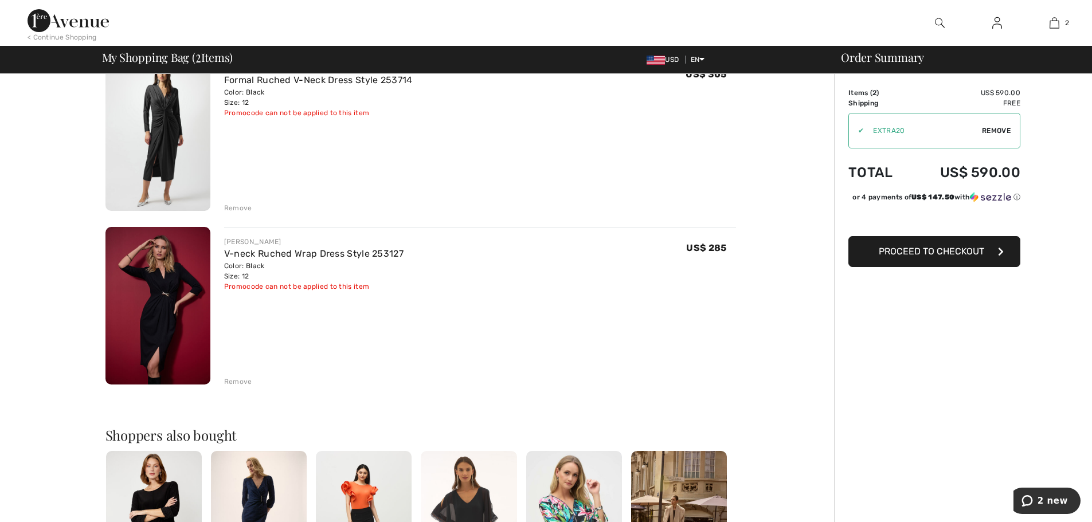
click at [240, 383] on div "Remove" at bounding box center [238, 382] width 28 height 10
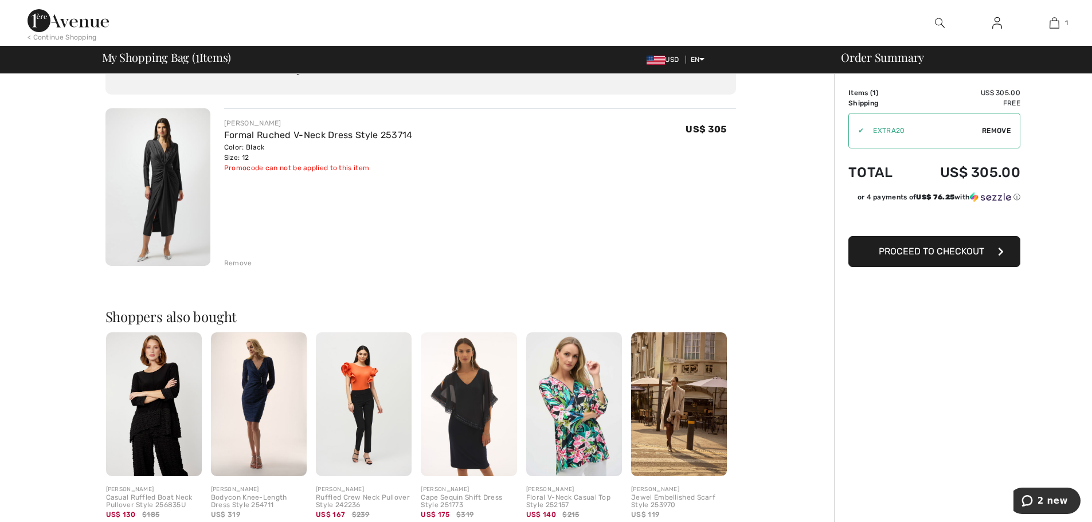
scroll to position [0, 0]
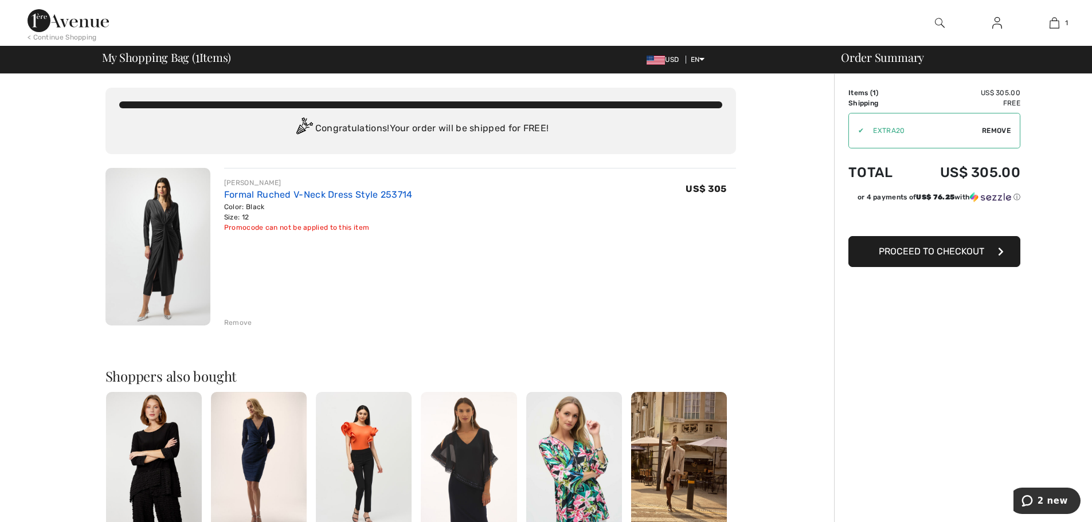
click at [329, 194] on link "Formal Ruched V-Neck Dress Style 253714" at bounding box center [318, 194] width 189 height 11
